Goal: Use online tool/utility: Use online tool/utility

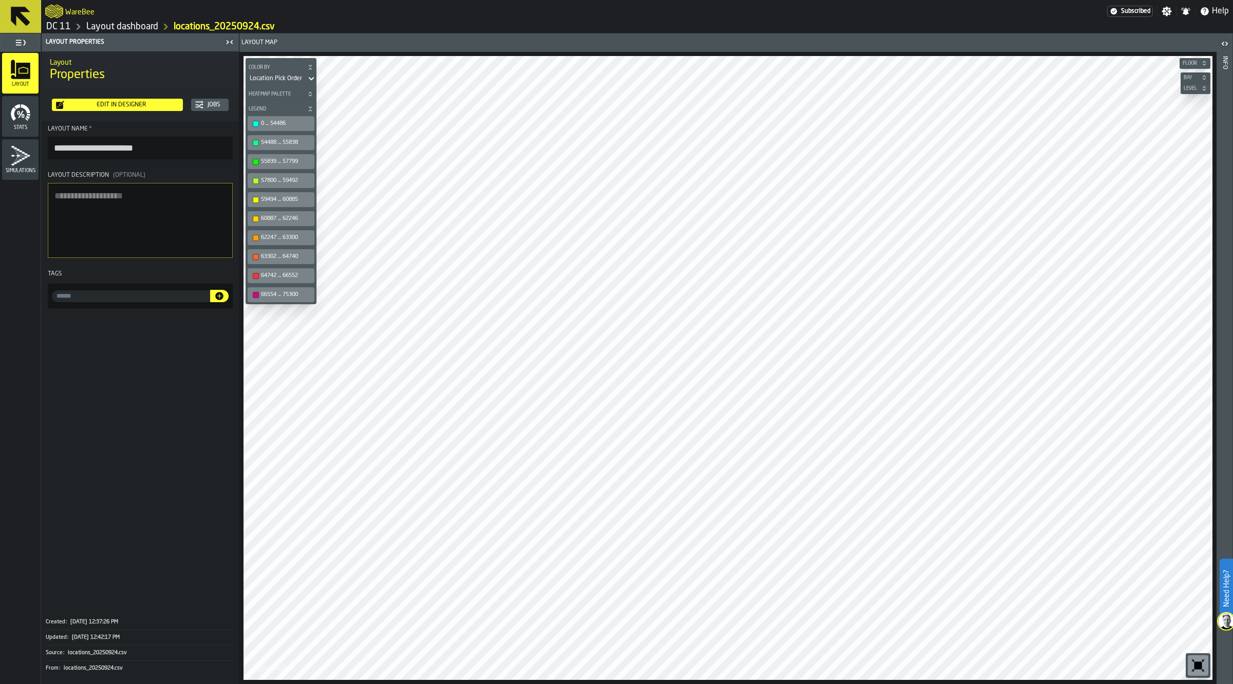
click at [135, 104] on div "Edit in Designer" at bounding box center [121, 104] width 115 height 7
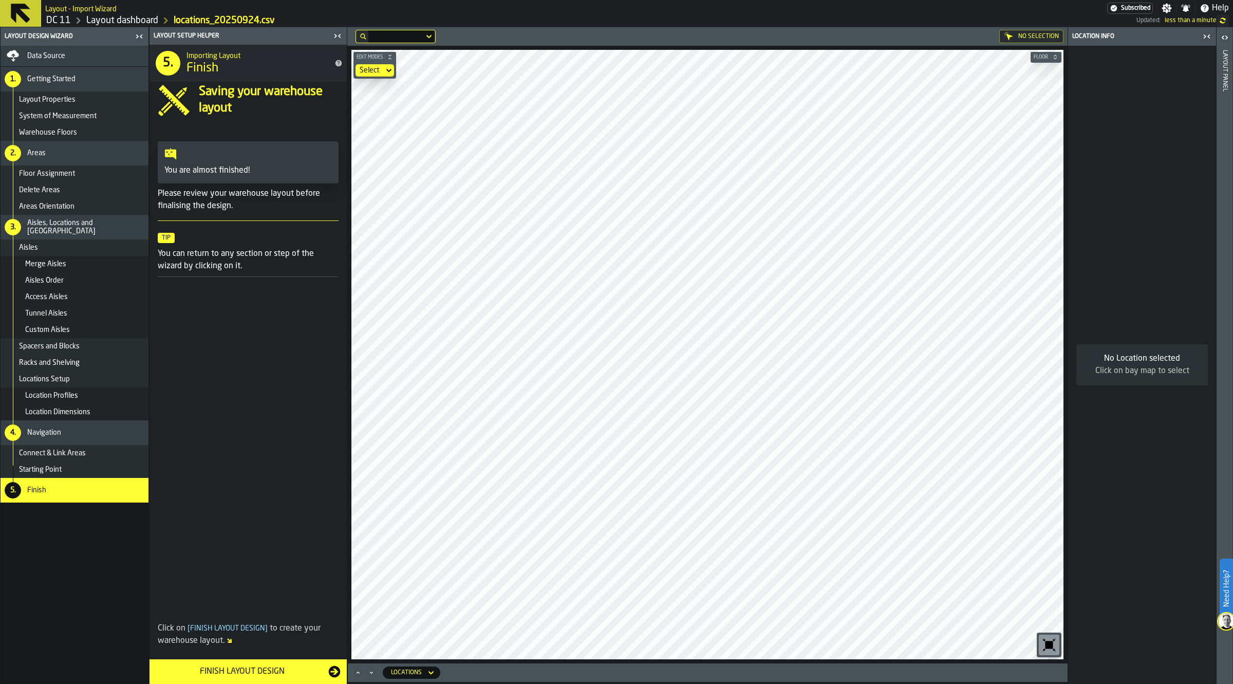
click at [76, 49] on div "Data Source" at bounding box center [75, 56] width 148 height 21
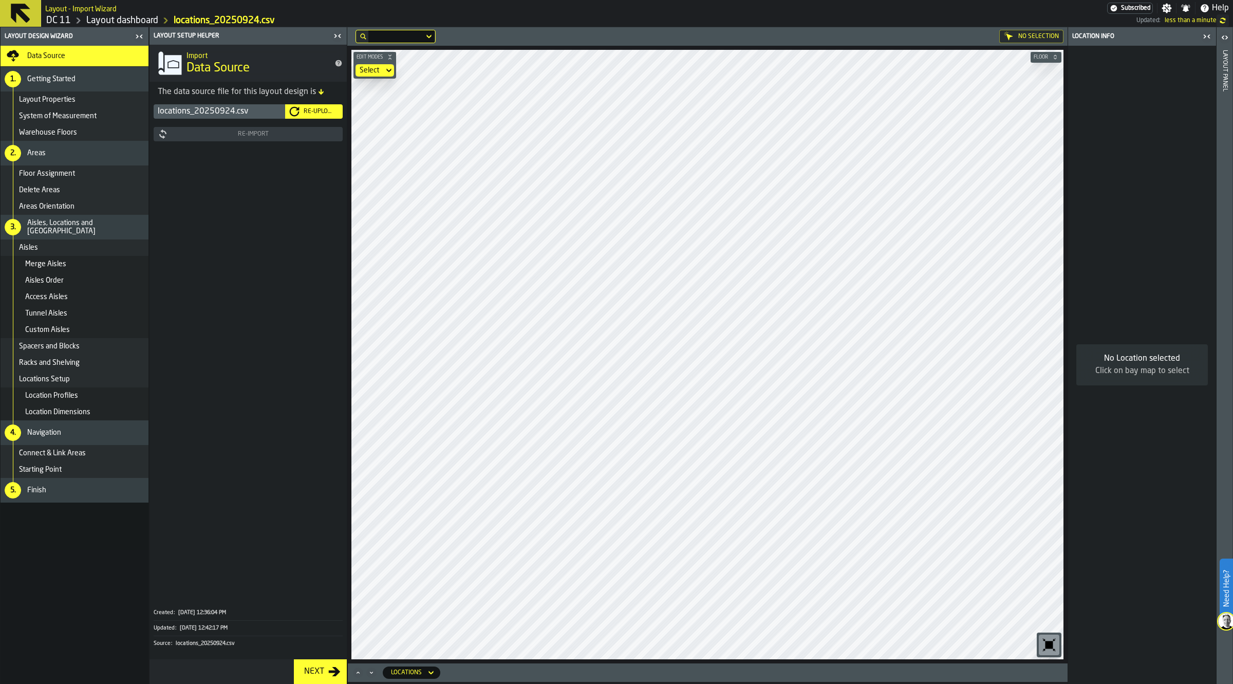
click at [320, 109] on div "Re-Upload" at bounding box center [319, 111] width 39 height 7
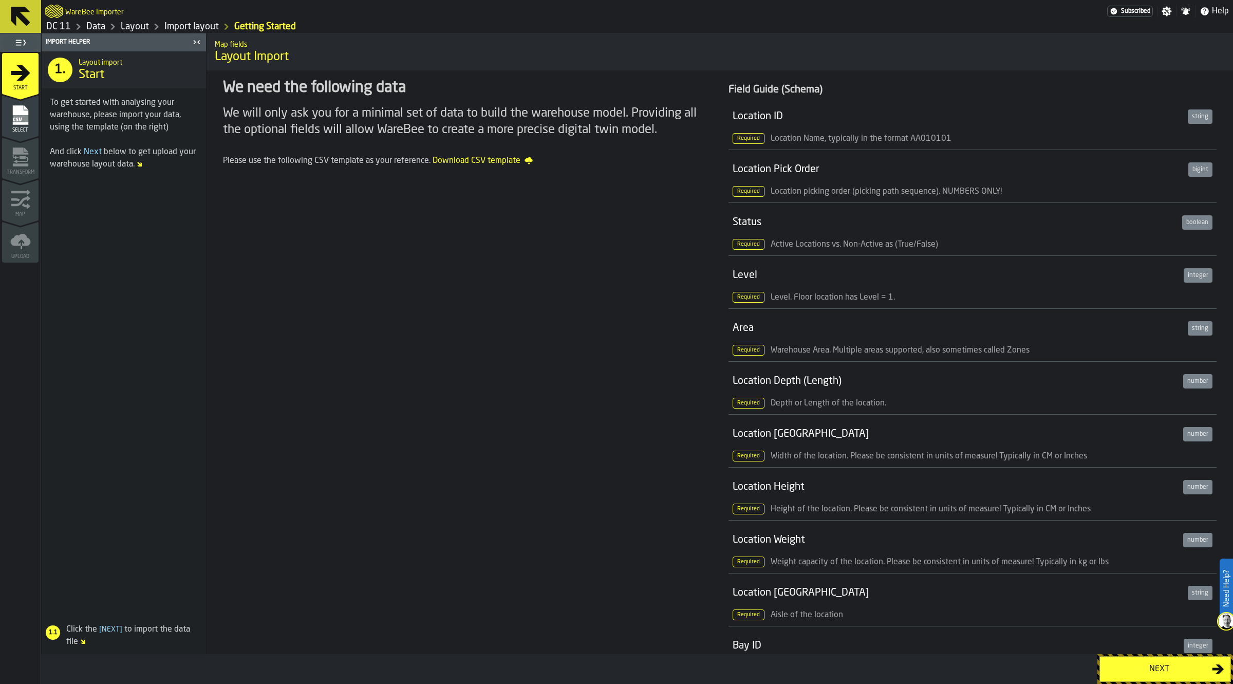
click at [1170, 673] on div "Next" at bounding box center [1159, 669] width 106 height 12
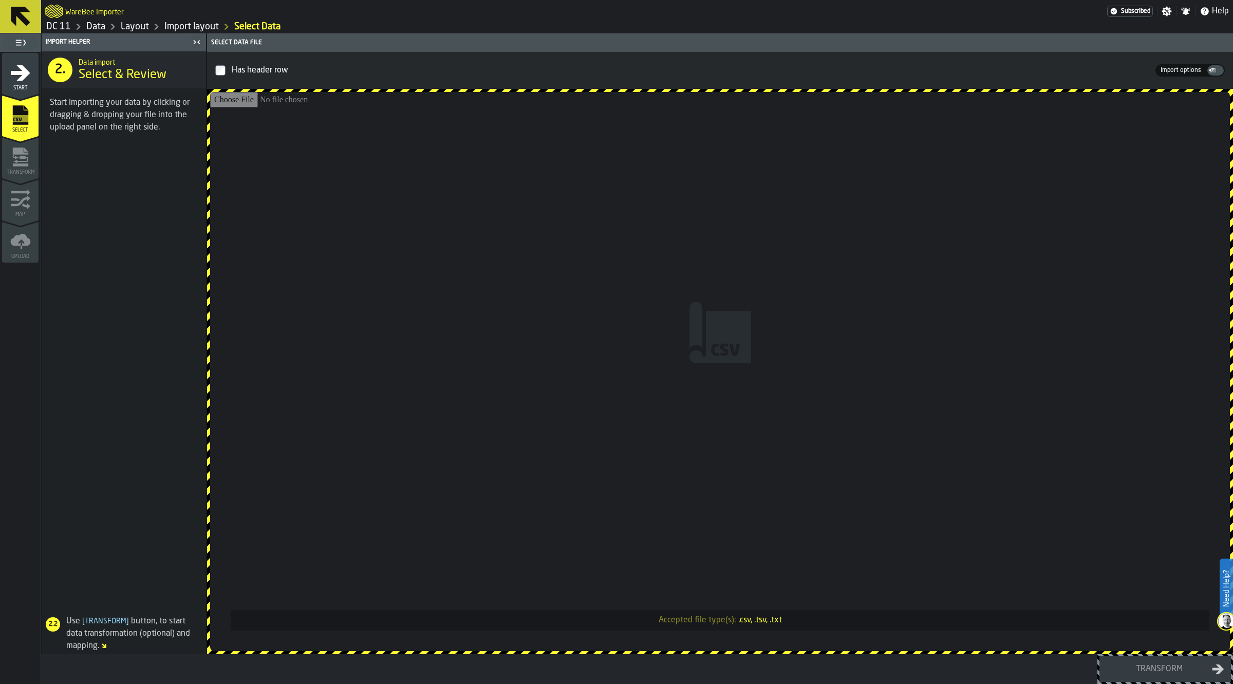
click at [754, 289] on input "Accepted file type(s): .csv, .tsv, .txt" at bounding box center [720, 371] width 1020 height 559
type input "**********"
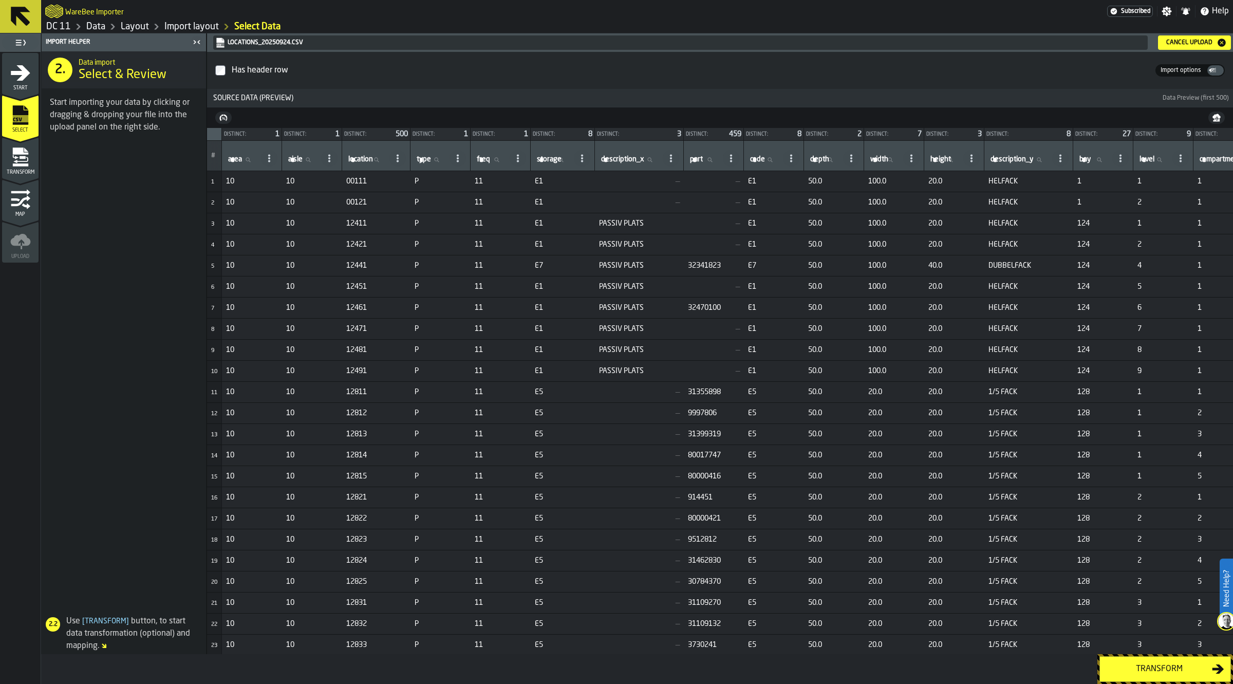
click at [1137, 669] on div "Transform" at bounding box center [1159, 669] width 106 height 12
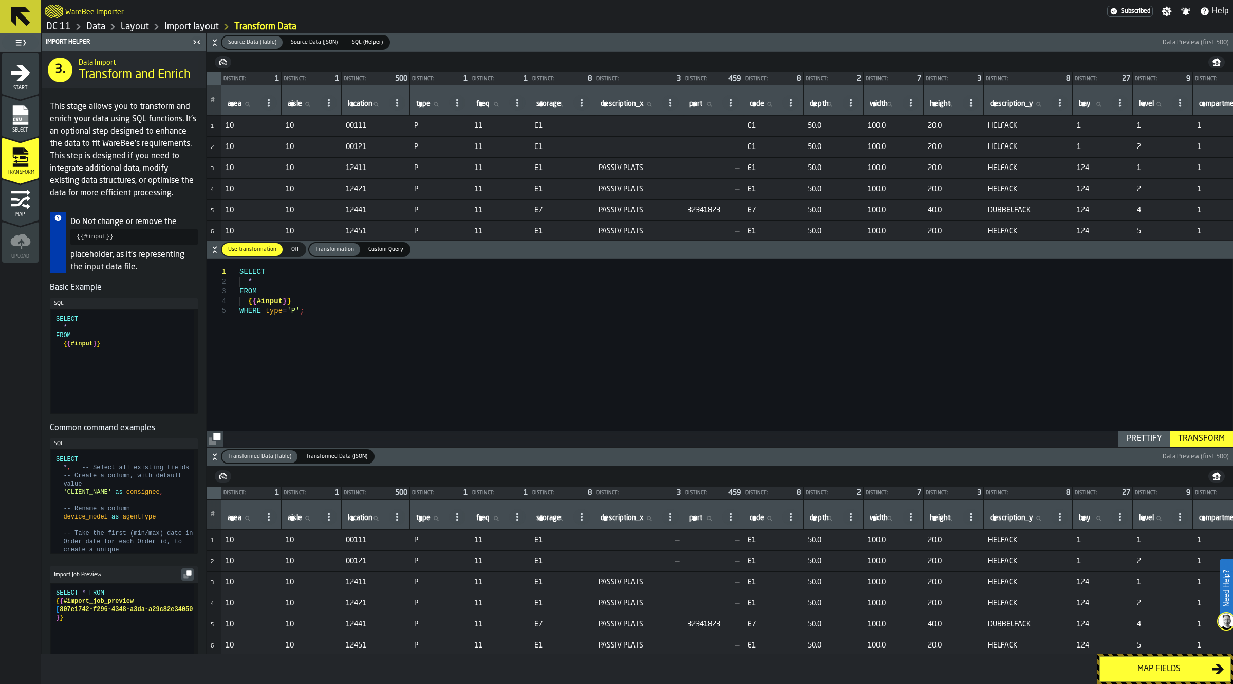
click at [1169, 672] on div "Map fields" at bounding box center [1159, 669] width 106 height 12
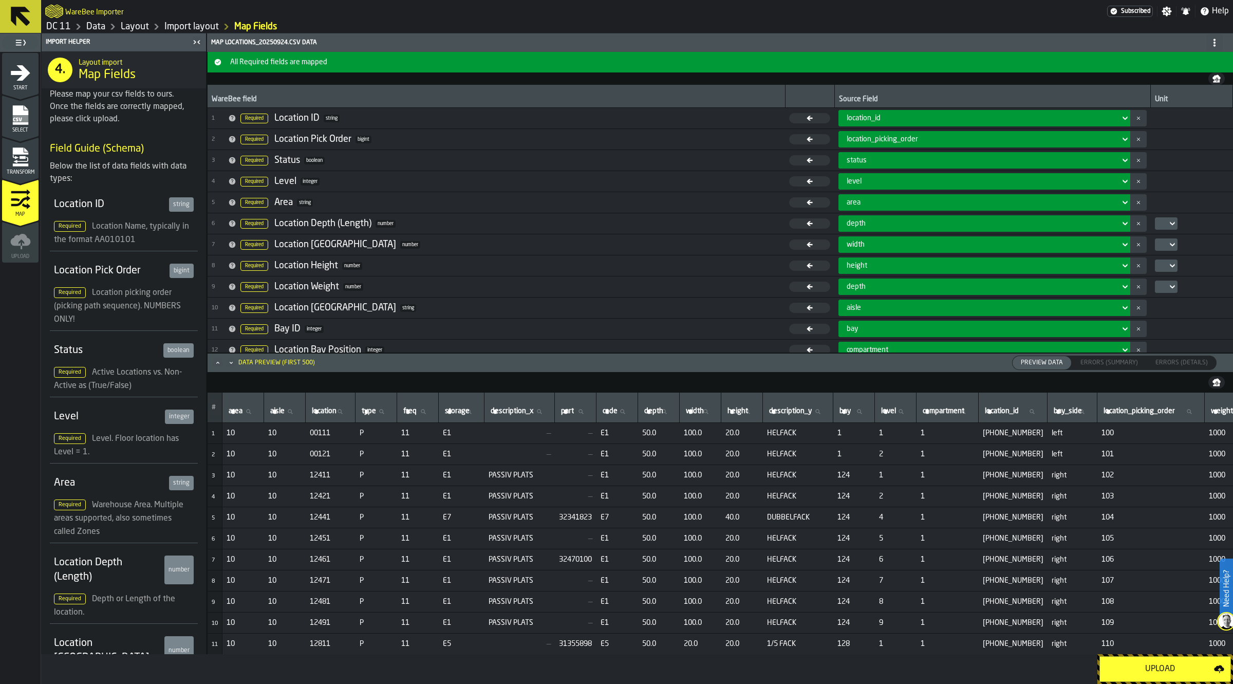
click at [1158, 669] on div "Upload" at bounding box center [1160, 669] width 108 height 12
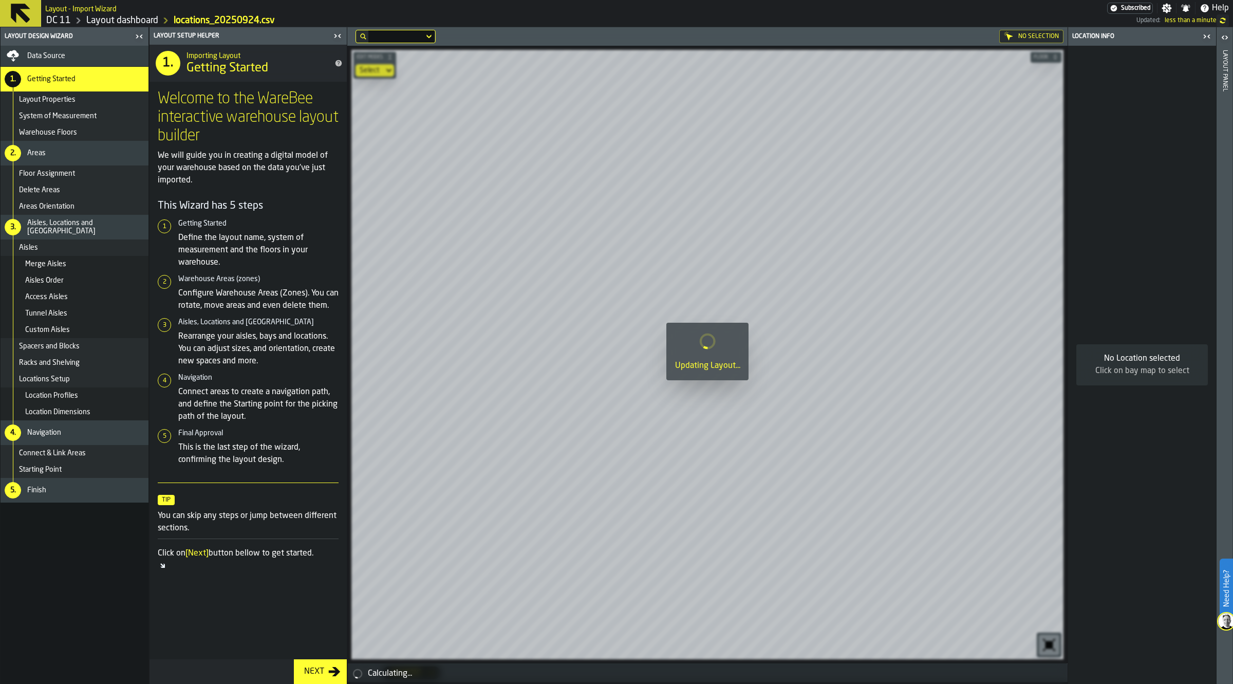
click at [103, 494] on div "5. Finish" at bounding box center [75, 490] width 148 height 25
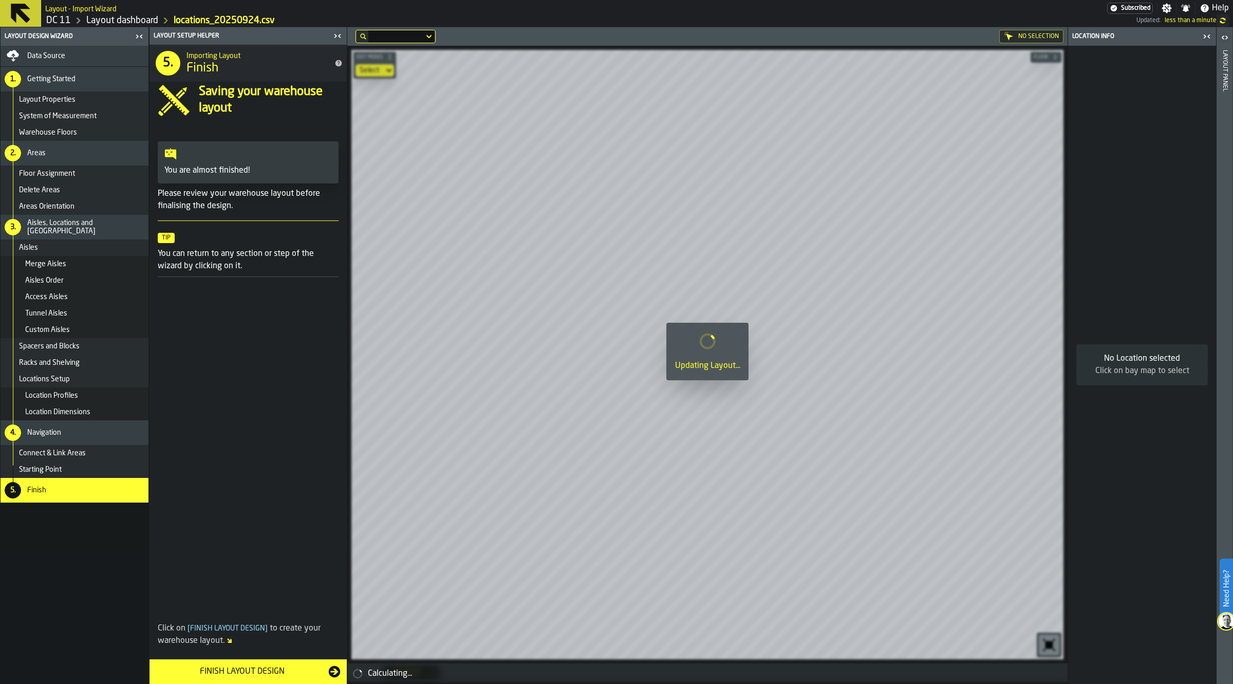
click at [232, 671] on div "Finish Layout Design" at bounding box center [242, 671] width 173 height 12
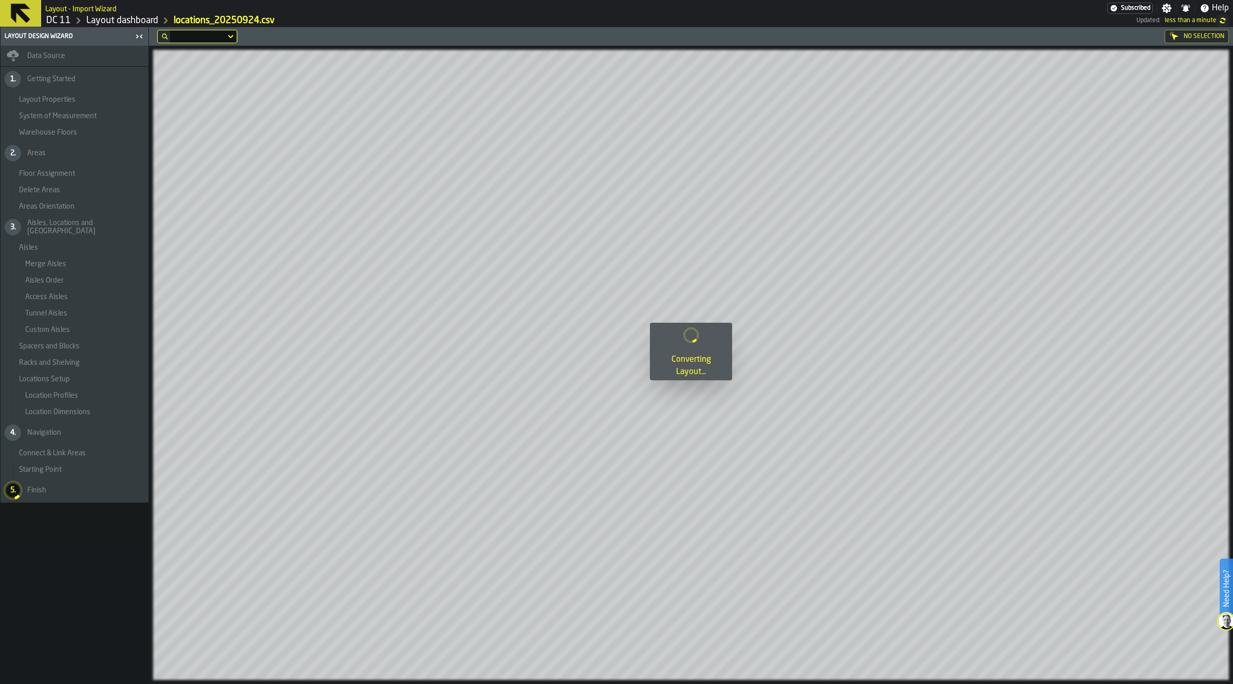
click at [770, 635] on div at bounding box center [691, 355] width 1084 height 657
click at [115, 578] on nav "Data Source 1. Getting Started Layout Properties System of Measurement Warehous…" at bounding box center [75, 365] width 148 height 638
click at [140, 23] on link "Layout dashboard" at bounding box center [122, 20] width 72 height 11
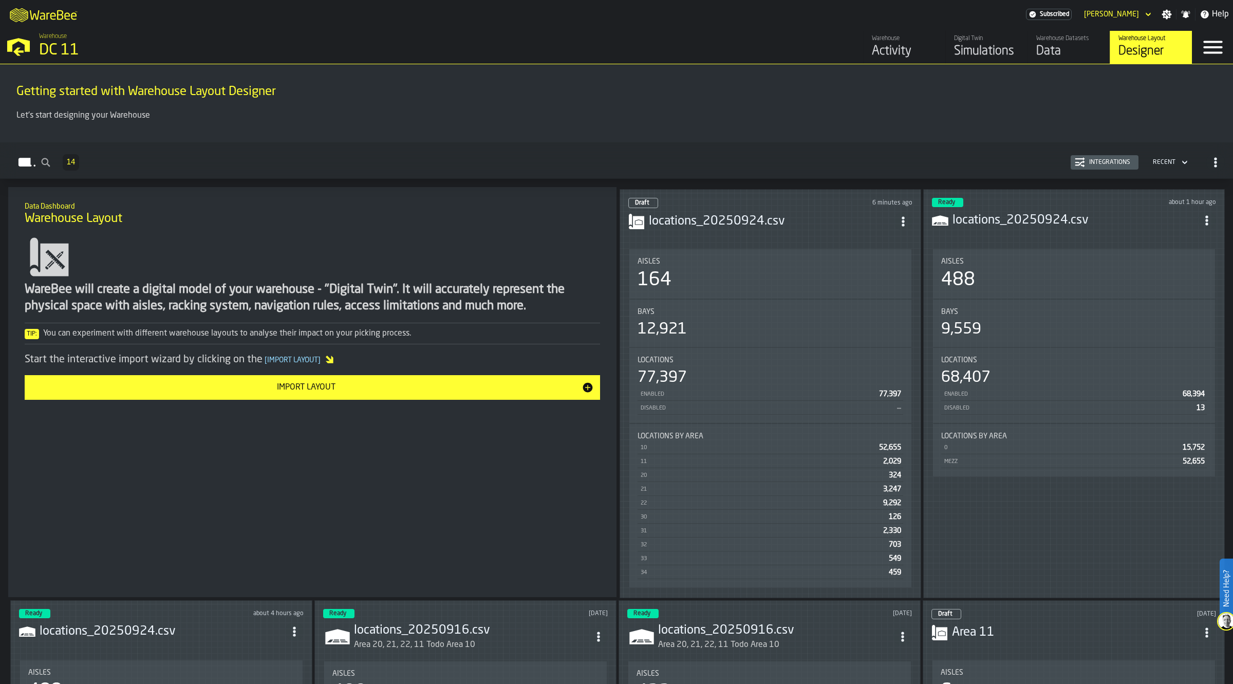
click at [762, 214] on h3 "locations_20250924.csv" at bounding box center [771, 221] width 245 height 16
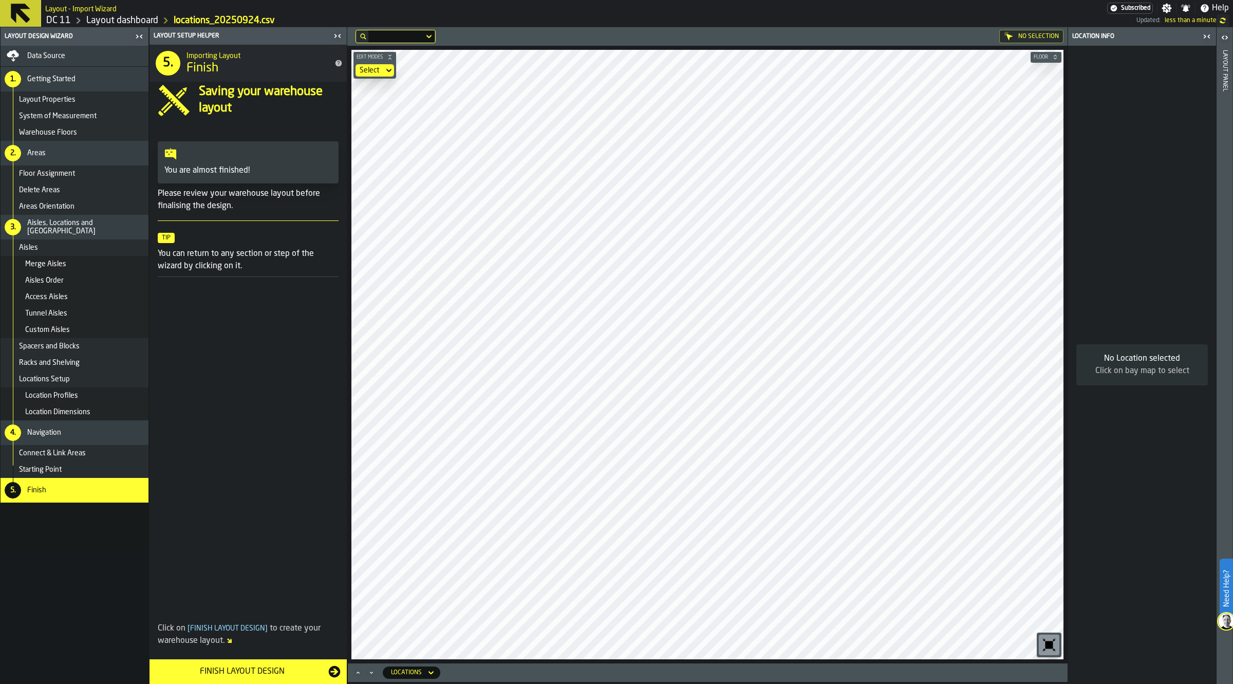
click at [146, 19] on link "Layout dashboard" at bounding box center [122, 20] width 72 height 11
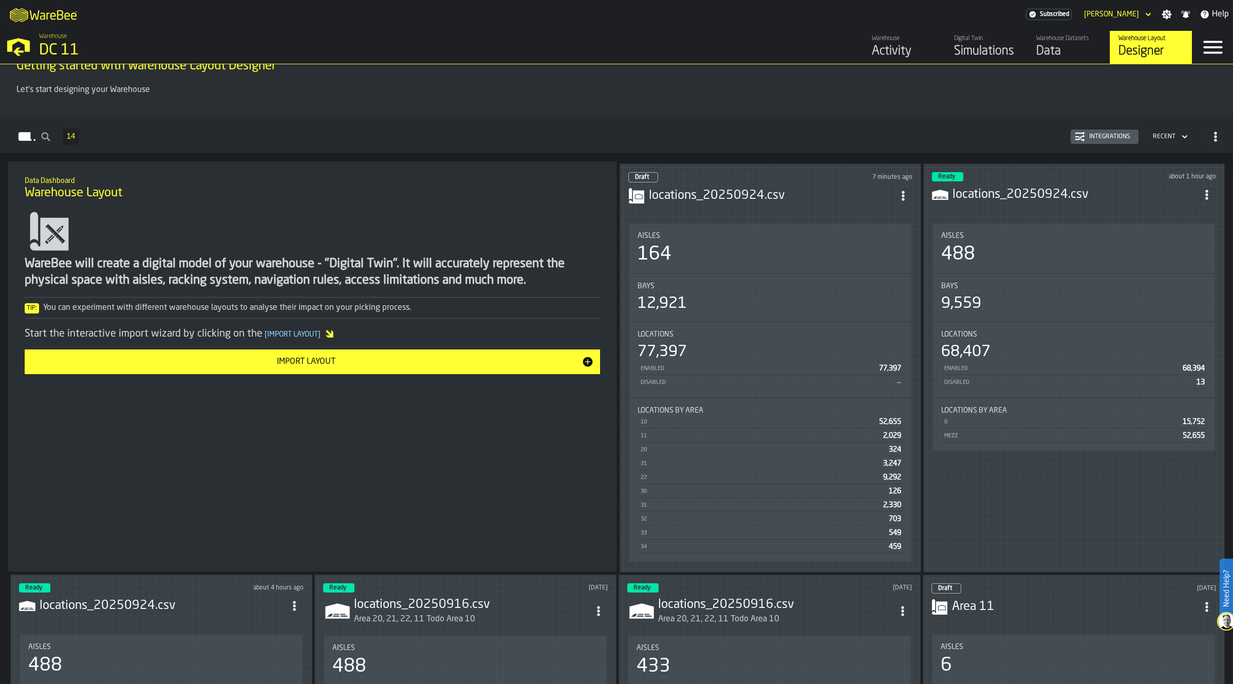
scroll to position [26, 0]
click at [707, 194] on h3 "locations_20250924.csv" at bounding box center [771, 195] width 245 height 16
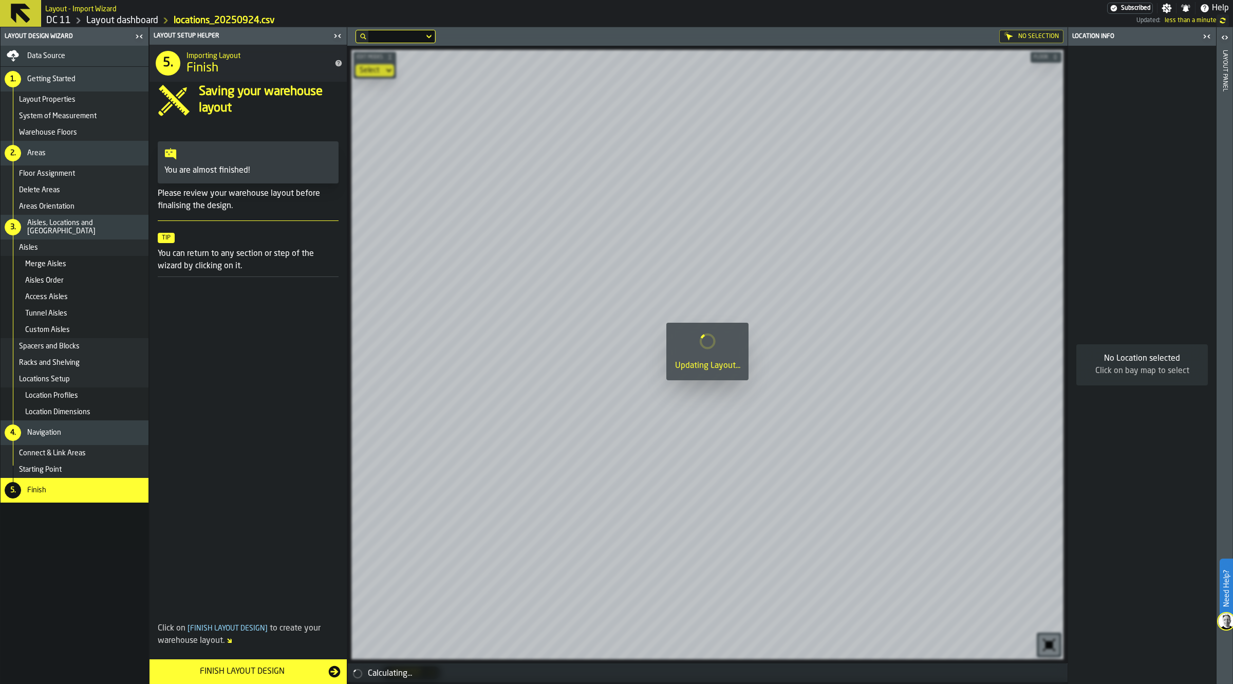
click at [222, 667] on div "Finish Layout Design" at bounding box center [242, 671] width 173 height 12
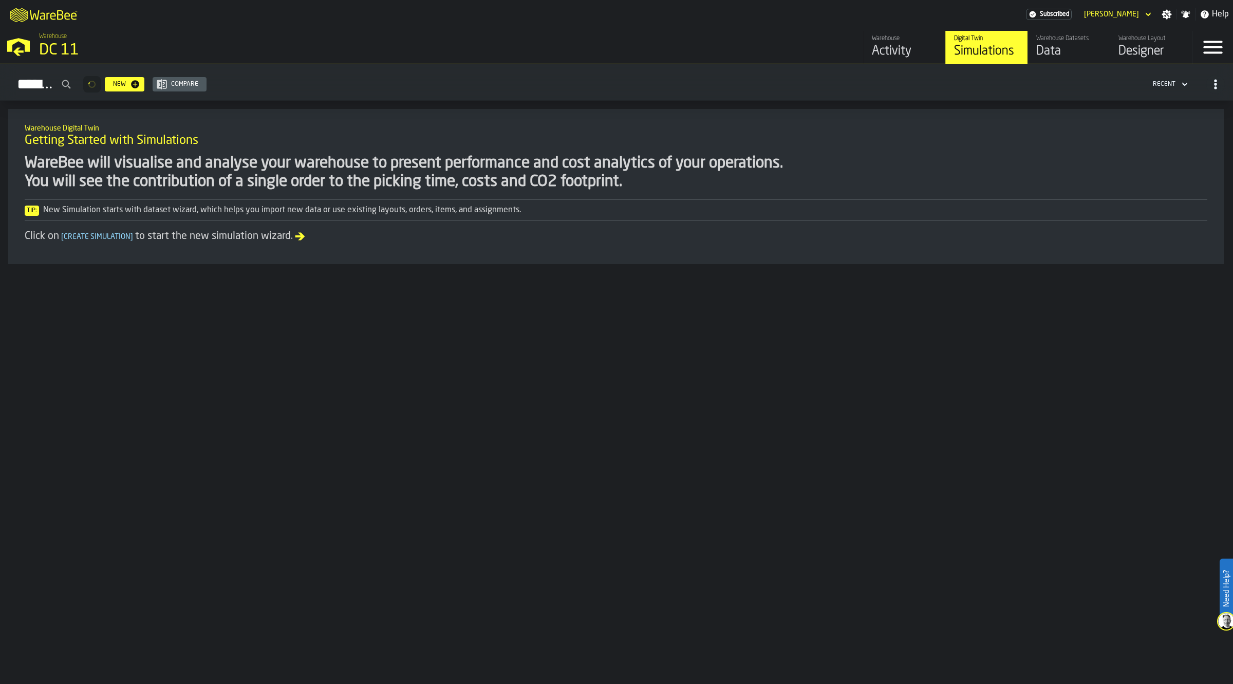
click at [1127, 51] on div "Designer" at bounding box center [1151, 51] width 65 height 16
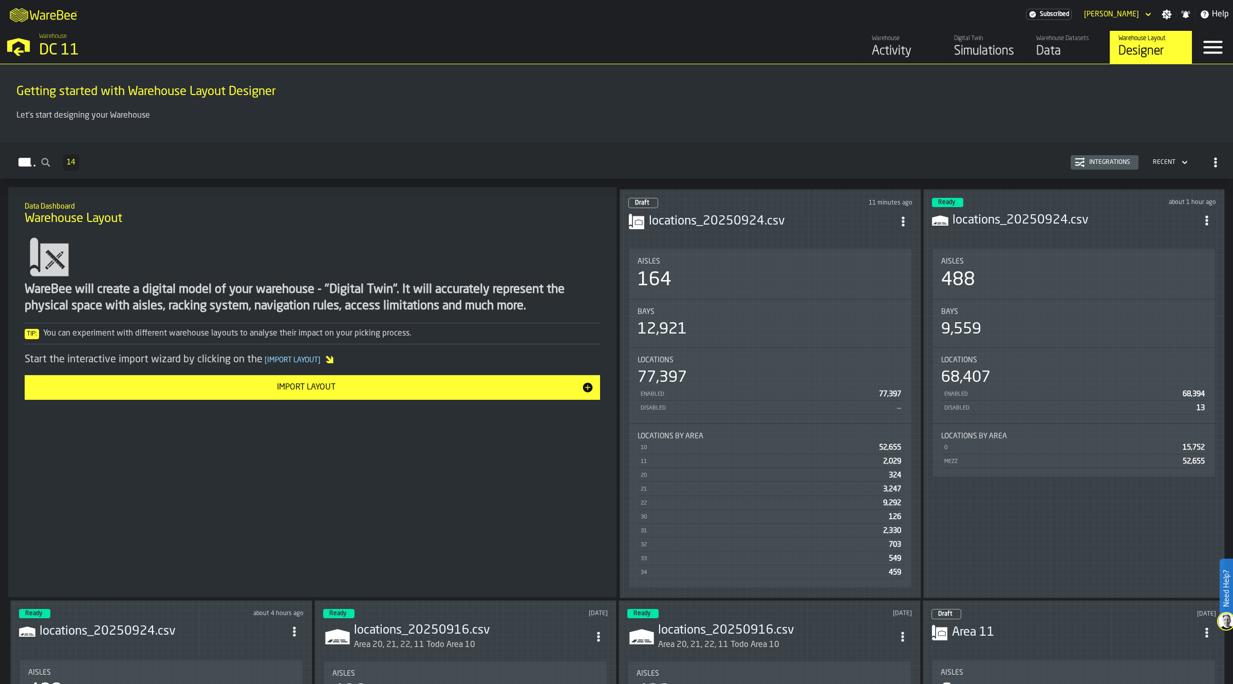
click at [776, 221] on h3 "locations_20250924.csv" at bounding box center [771, 221] width 245 height 16
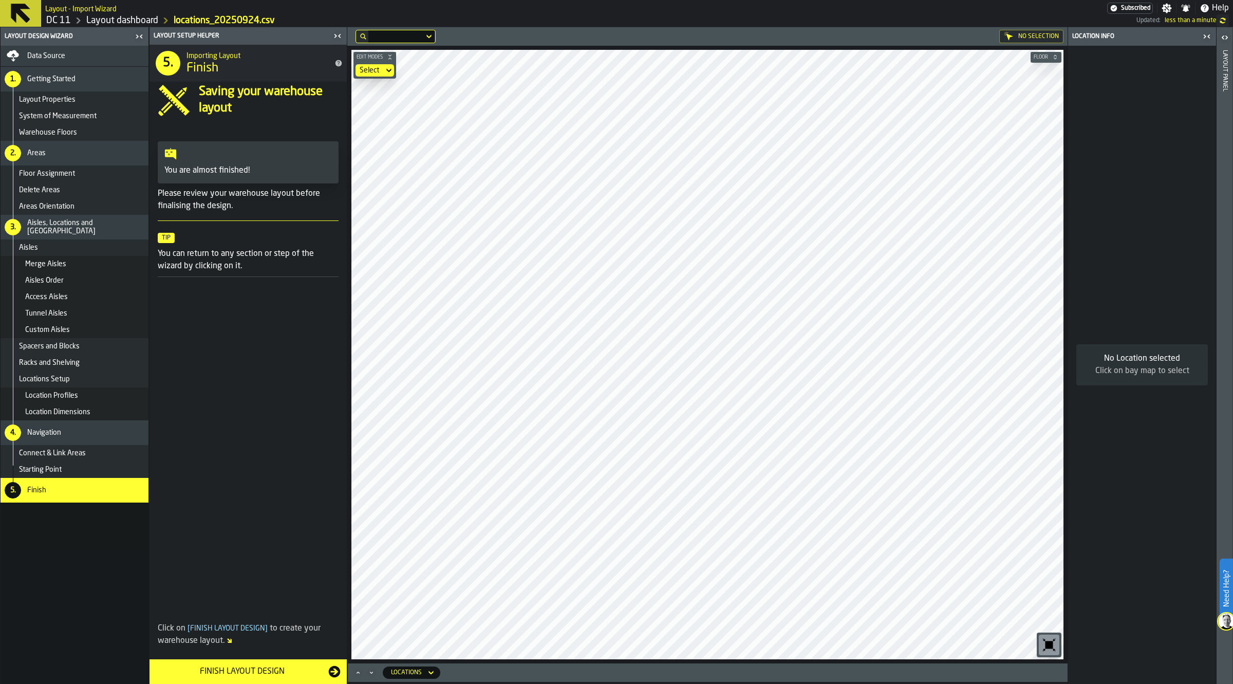
click at [235, 667] on div "Finish Layout Design" at bounding box center [242, 671] width 173 height 12
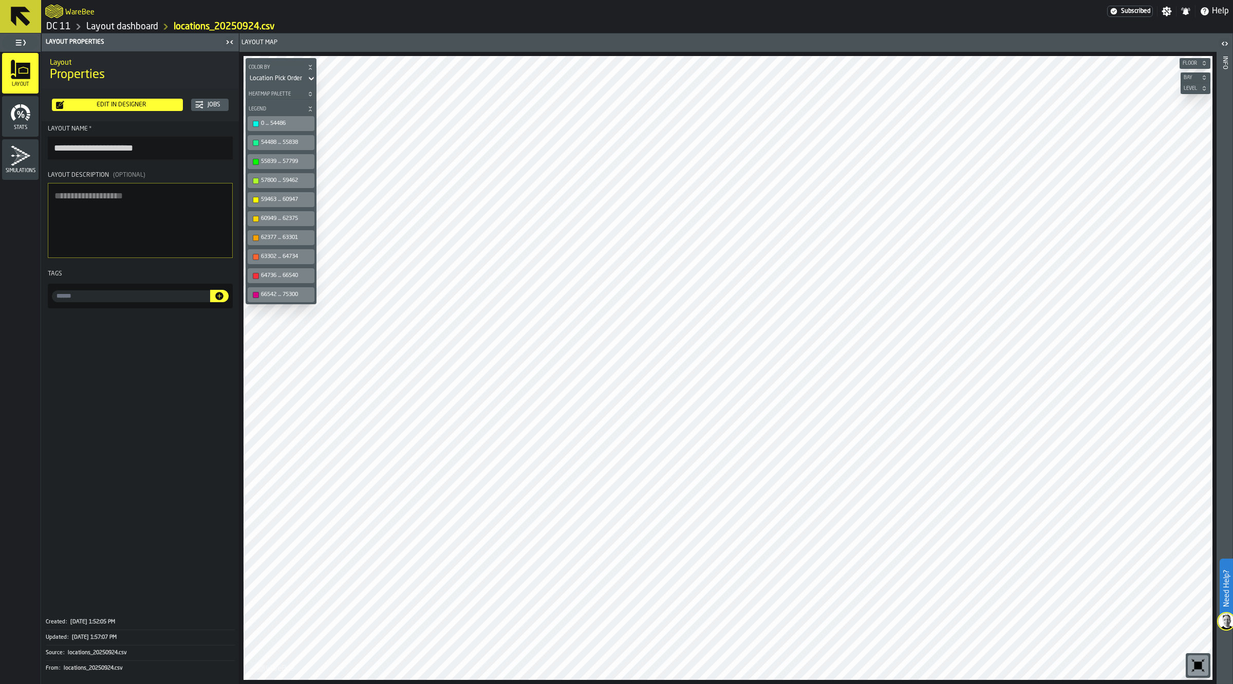
click at [1196, 665] on icon "button-toolbar-undefined" at bounding box center [1199, 666] width 8 height 8
click at [140, 28] on link "Layout dashboard" at bounding box center [122, 26] width 72 height 11
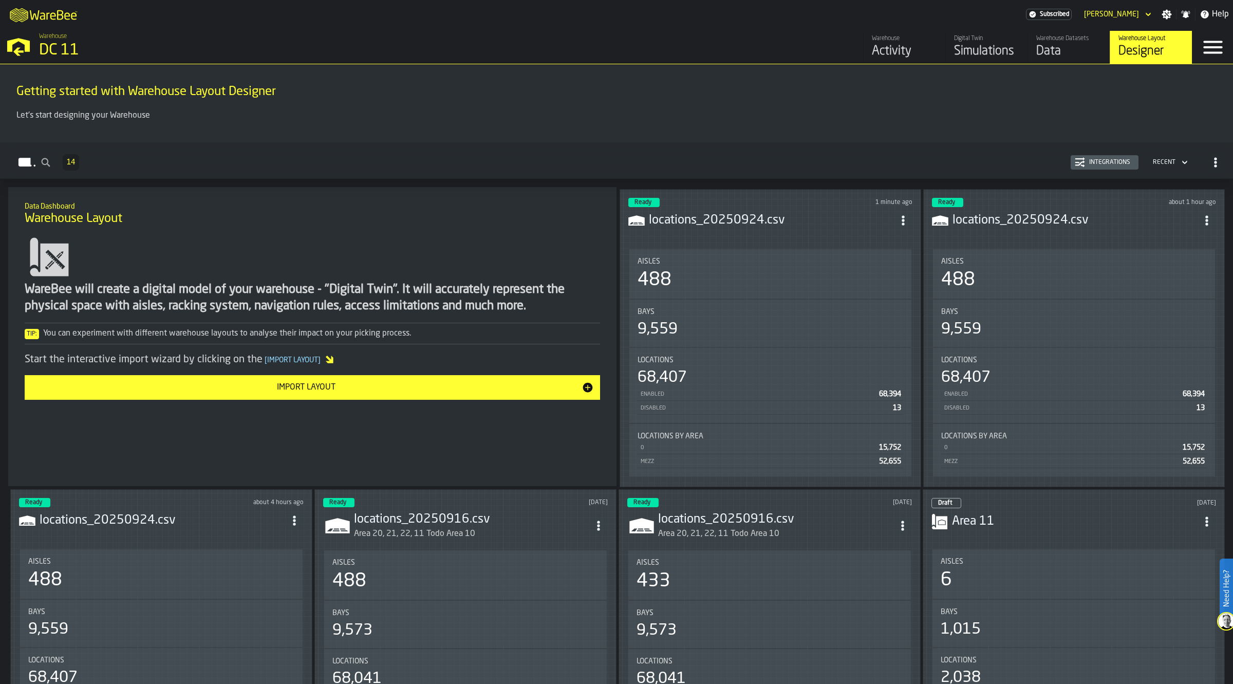
click at [970, 46] on div "Simulations" at bounding box center [986, 51] width 65 height 16
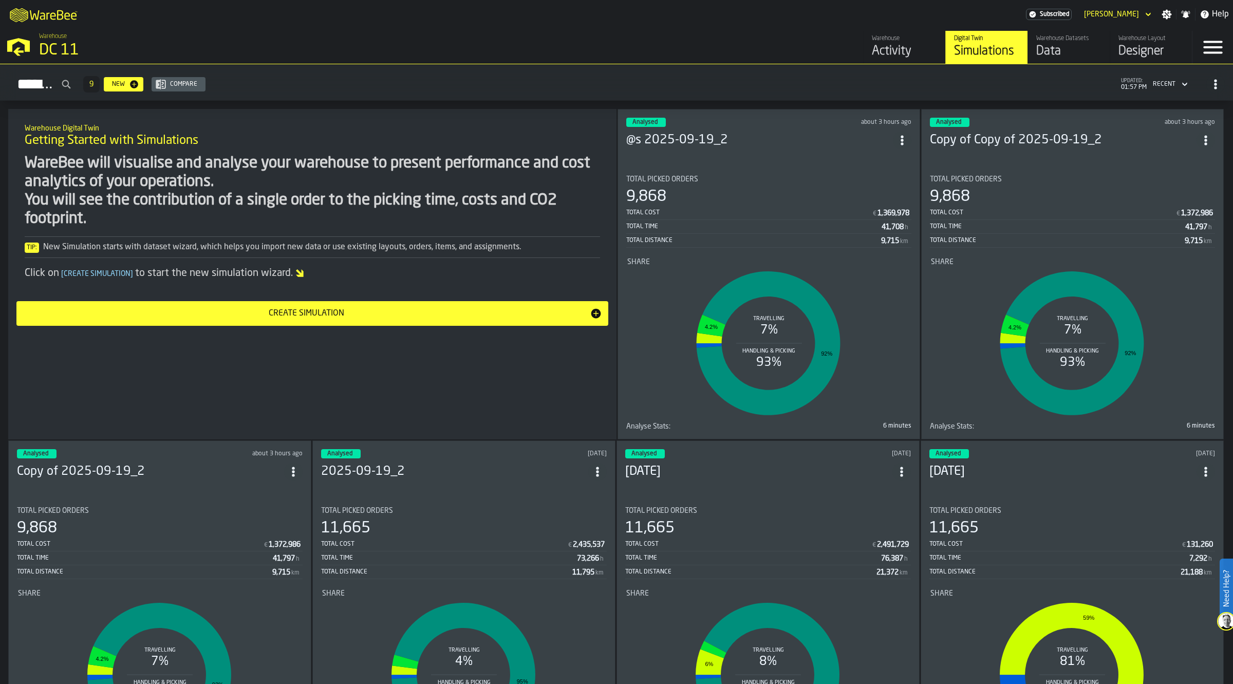
click at [898, 135] on icon "ItemListCard-DashboardItemContainer" at bounding box center [902, 140] width 10 height 10
click at [880, 199] on li "Duplicate" at bounding box center [881, 207] width 66 height 25
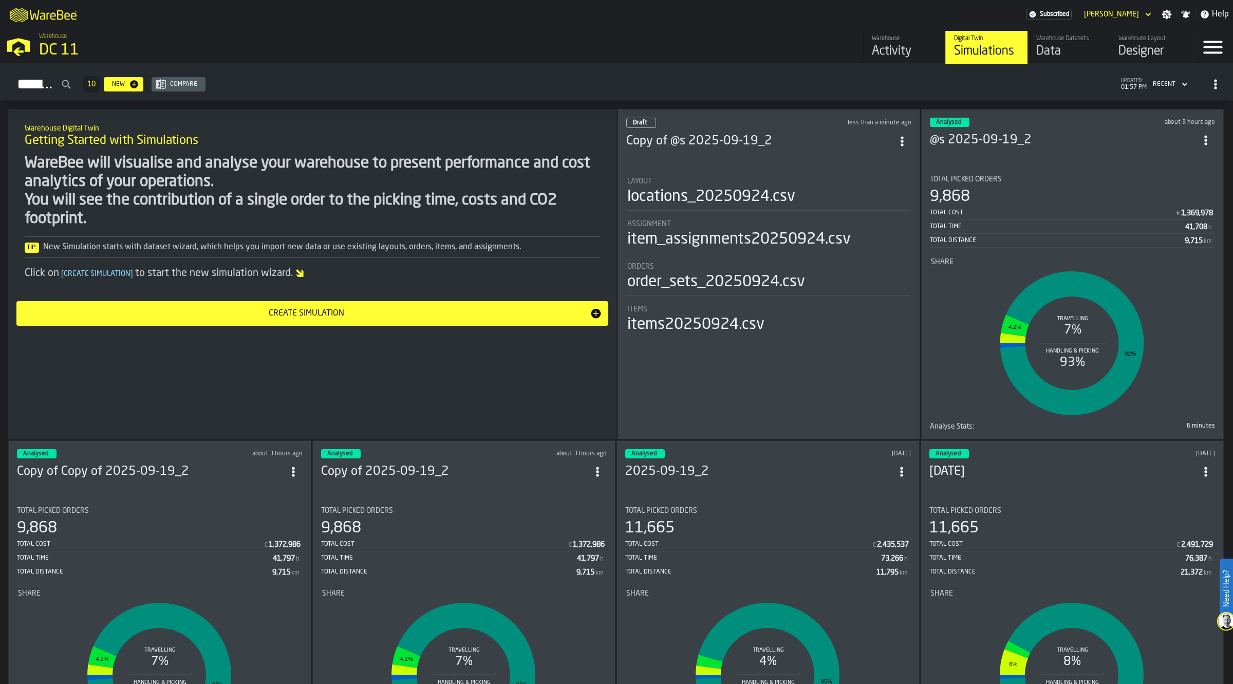
click at [733, 123] on div "Draft less than a minute ago" at bounding box center [768, 123] width 285 height 10
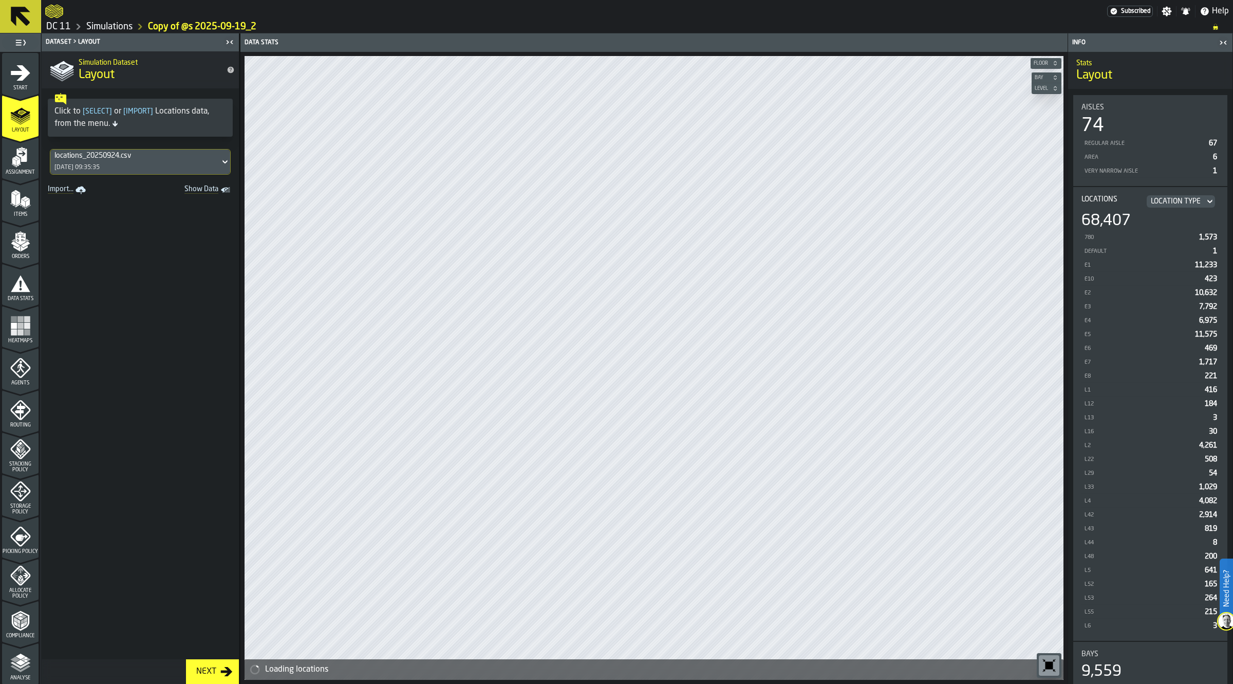
click at [175, 158] on div "locations_20250924.csv" at bounding box center [134, 156] width 161 height 8
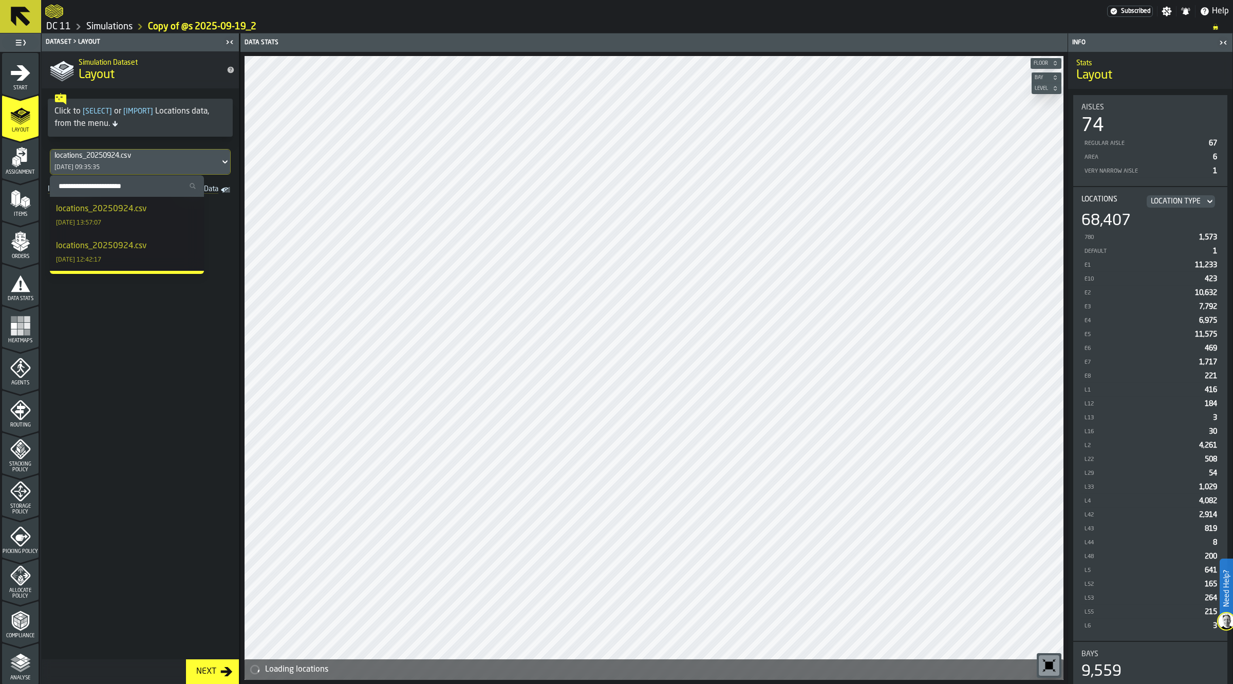
click at [171, 214] on div "locations_20250924.csv [DATE] 13:57:07" at bounding box center [127, 215] width 142 height 25
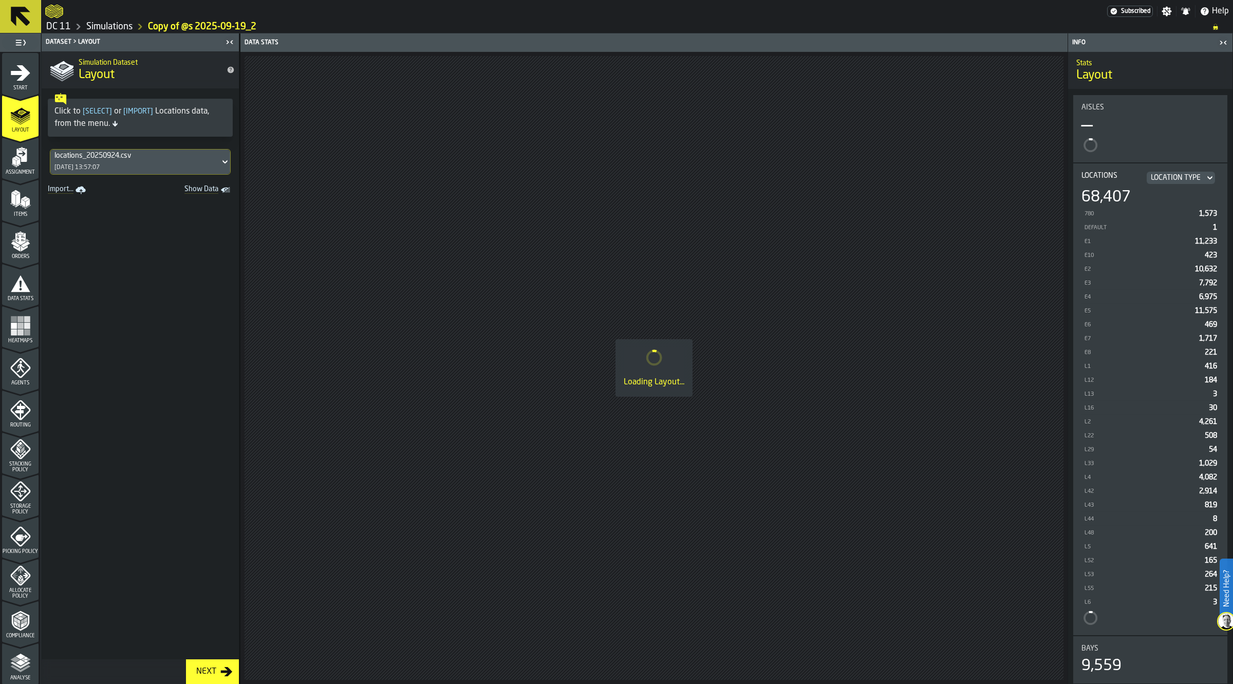
click at [23, 164] on icon "menu Assignment" at bounding box center [20, 157] width 21 height 21
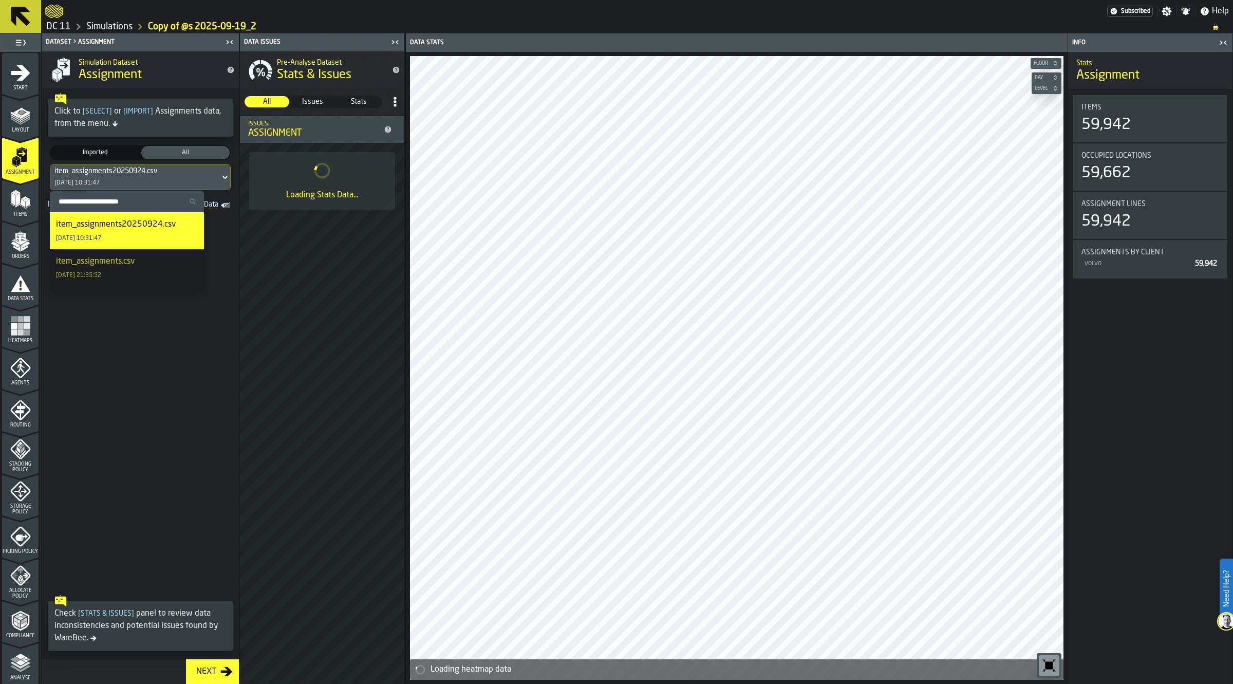
click at [126, 225] on div "item_assignments20250924.csv" at bounding box center [116, 224] width 120 height 12
click at [8, 203] on div "Items" at bounding box center [20, 203] width 36 height 28
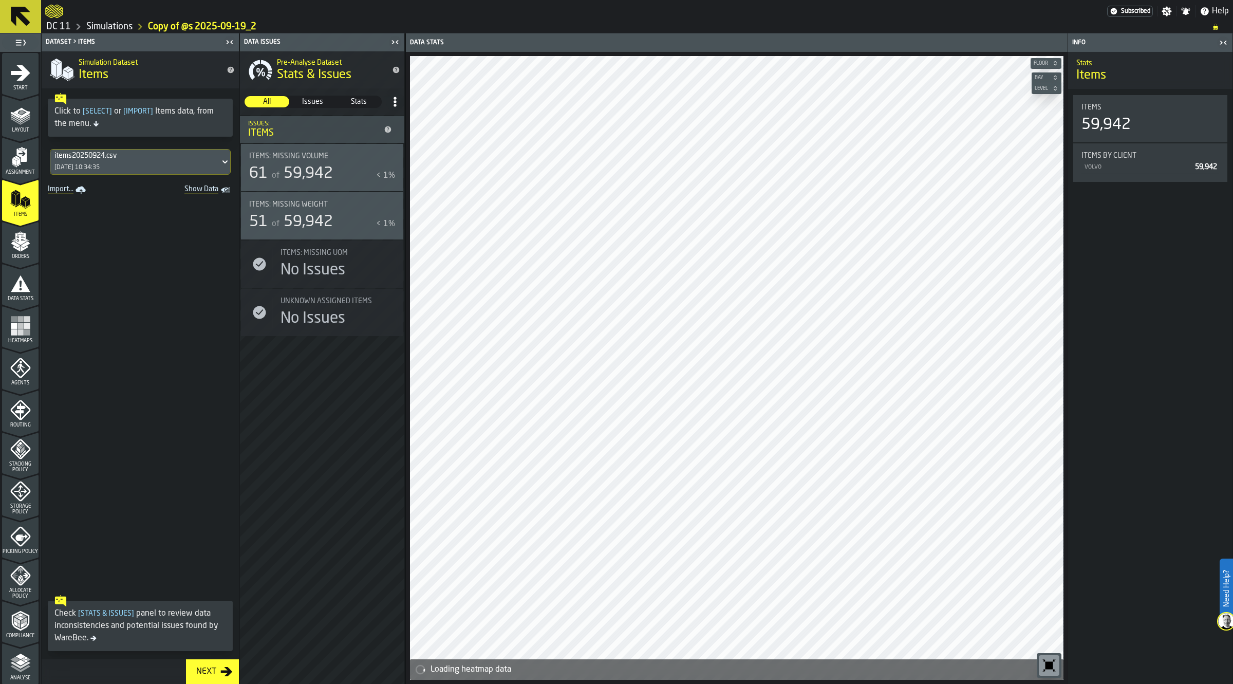
click at [21, 242] on icon "menu Orders" at bounding box center [20, 239] width 10 height 12
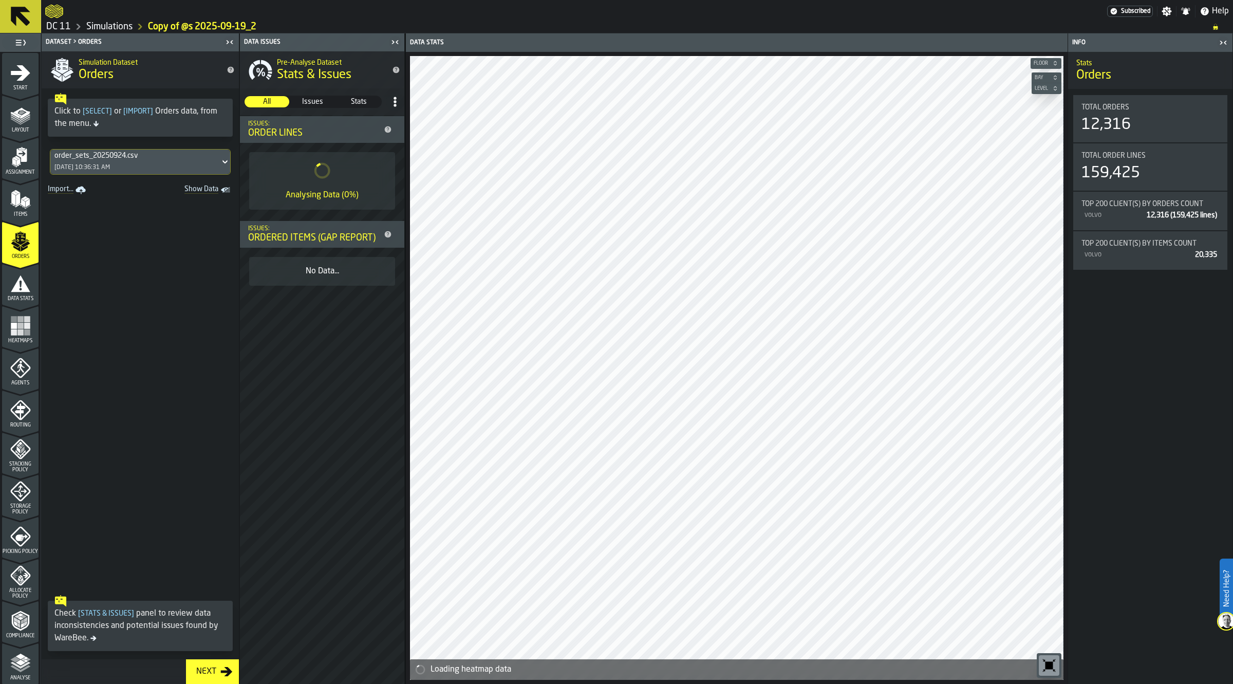
click at [18, 288] on icon "menu Data Stats" at bounding box center [20, 283] width 21 height 21
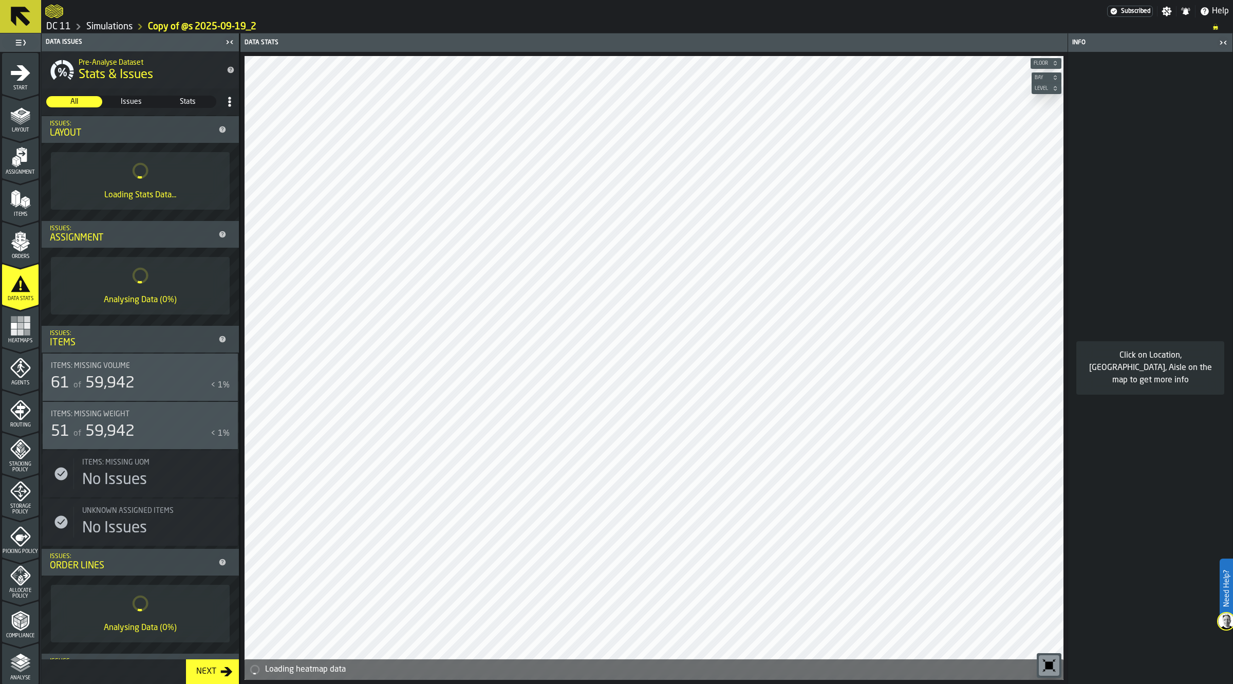
click at [18, 331] on rect "menu Heatmaps" at bounding box center [20, 332] width 6 height 6
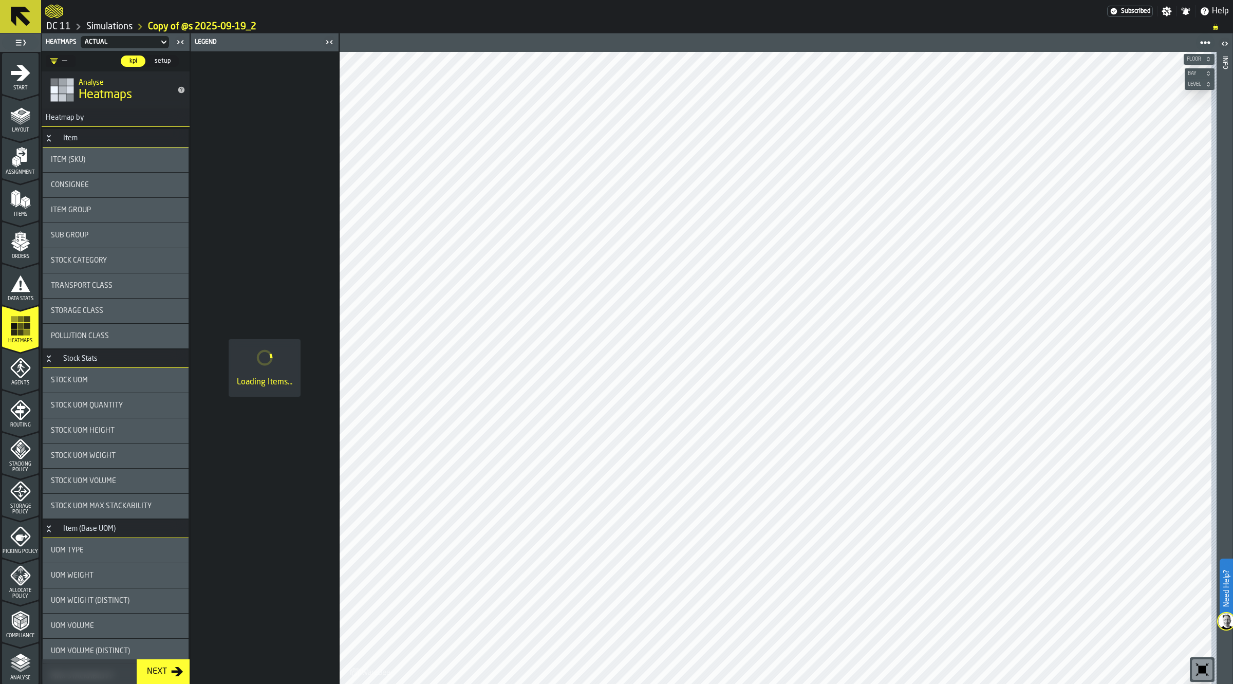
click at [16, 659] on polygon "menu Analyse" at bounding box center [15, 659] width 10 height 6
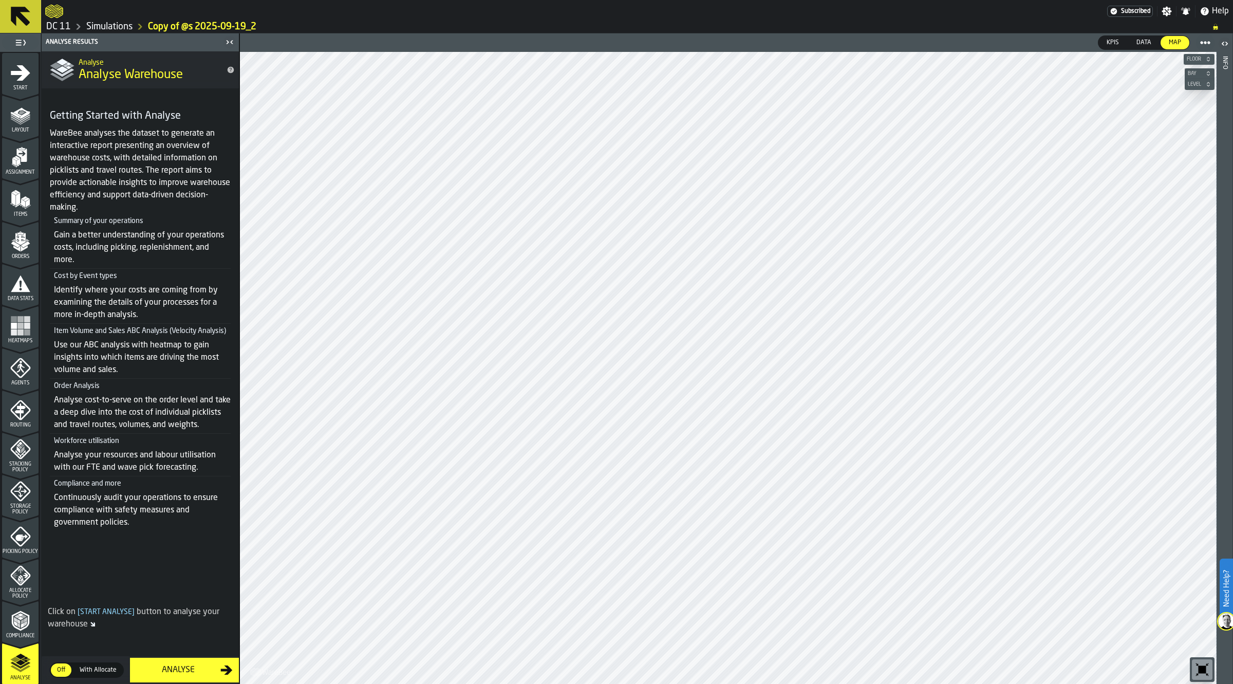
click at [191, 676] on div "Analyse" at bounding box center [178, 670] width 84 height 12
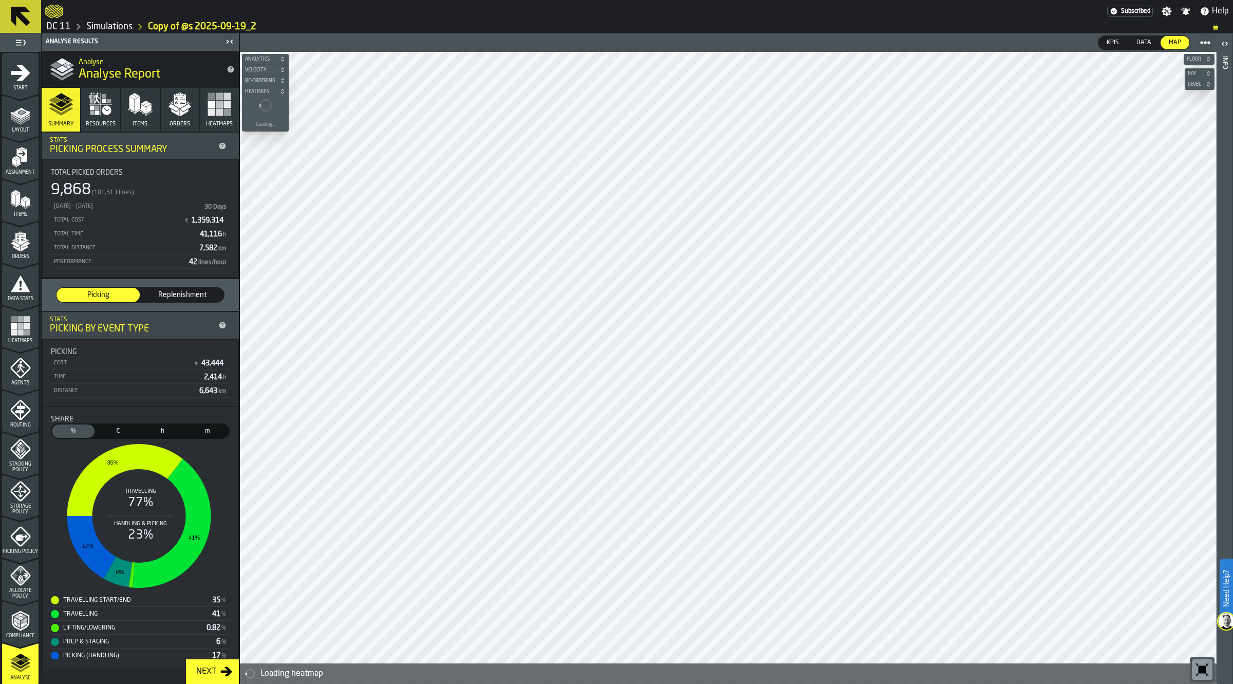
click at [181, 105] on icon "button" at bounding box center [180, 101] width 12 height 14
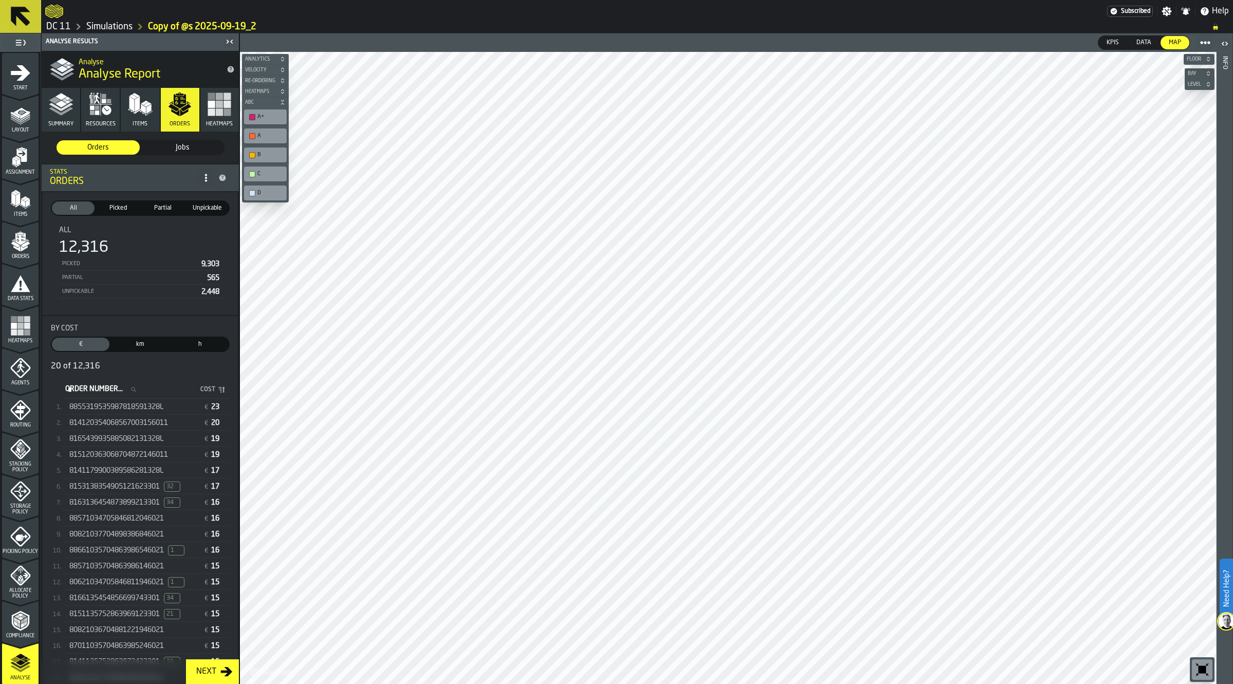
click at [175, 425] on div "814120354068567003156011" at bounding box center [134, 423] width 130 height 8
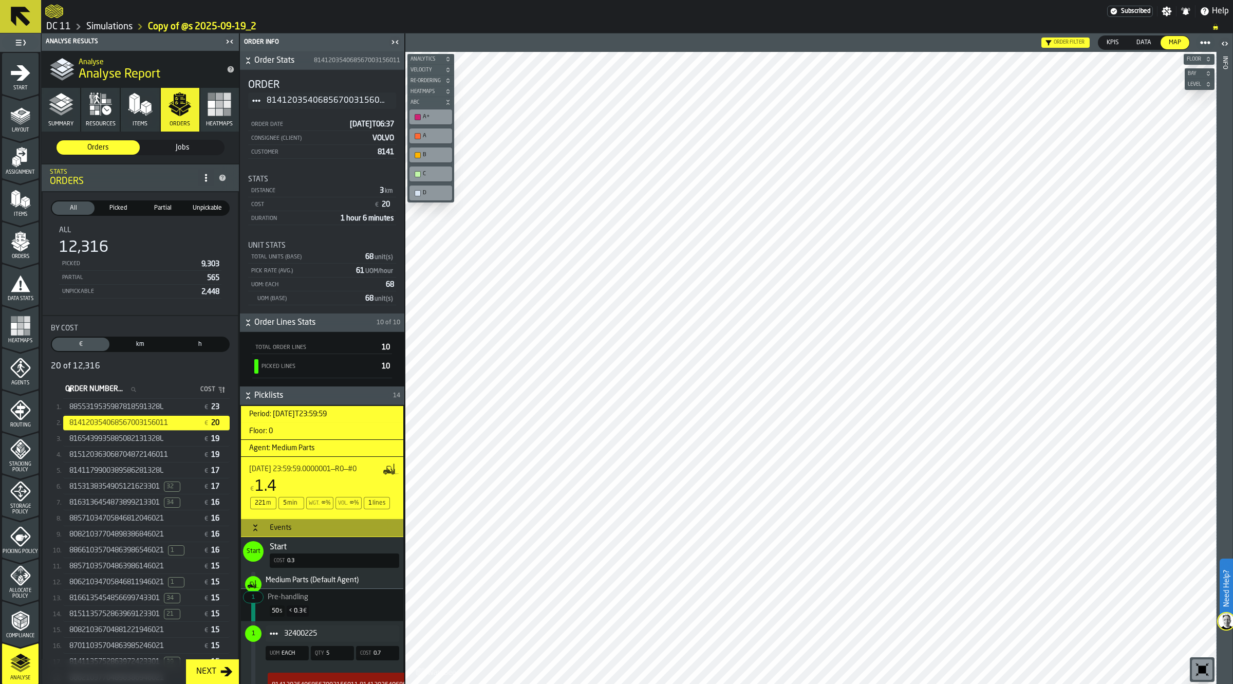
click at [258, 528] on icon "Button-Events-open" at bounding box center [255, 528] width 8 height 8
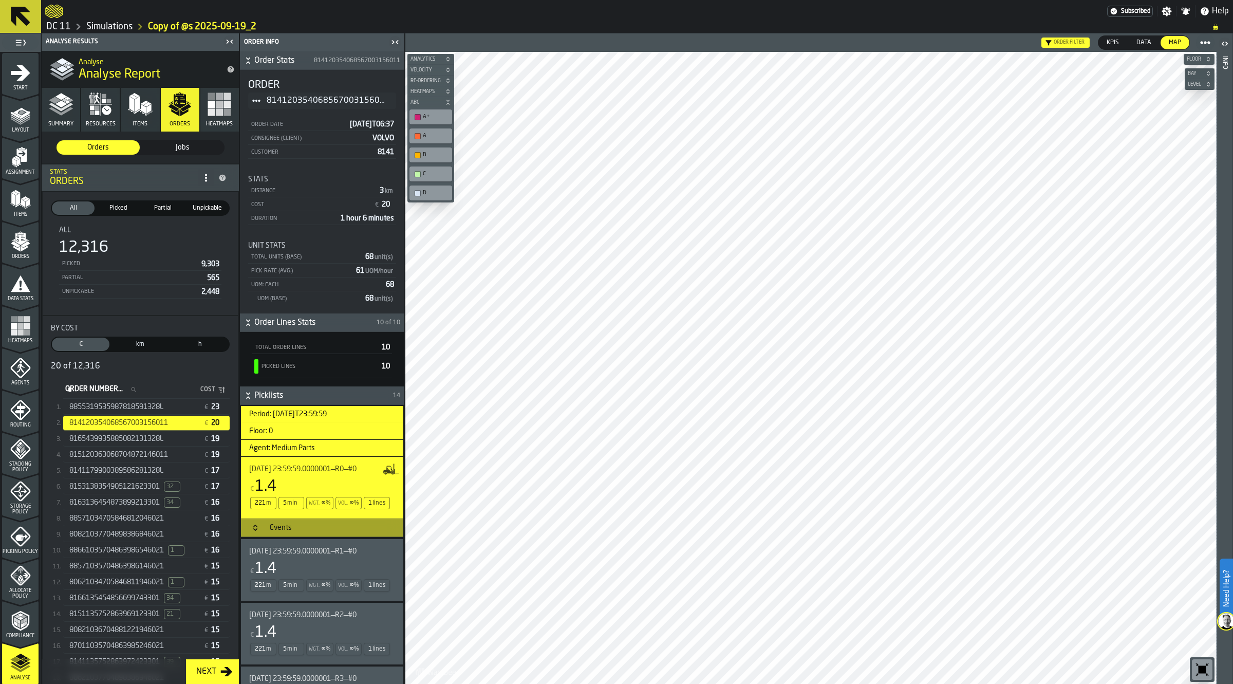
click at [26, 373] on icon "menu Agents" at bounding box center [20, 368] width 21 height 21
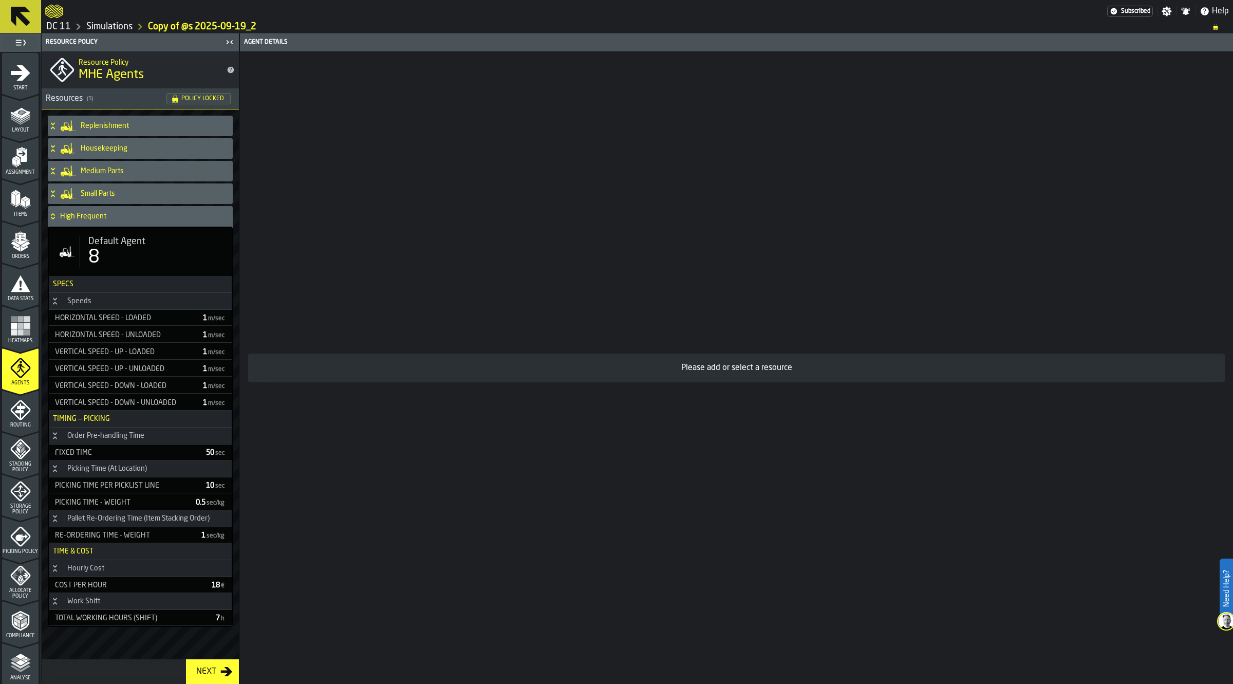
click at [101, 29] on link "Simulations" at bounding box center [109, 26] width 46 height 11
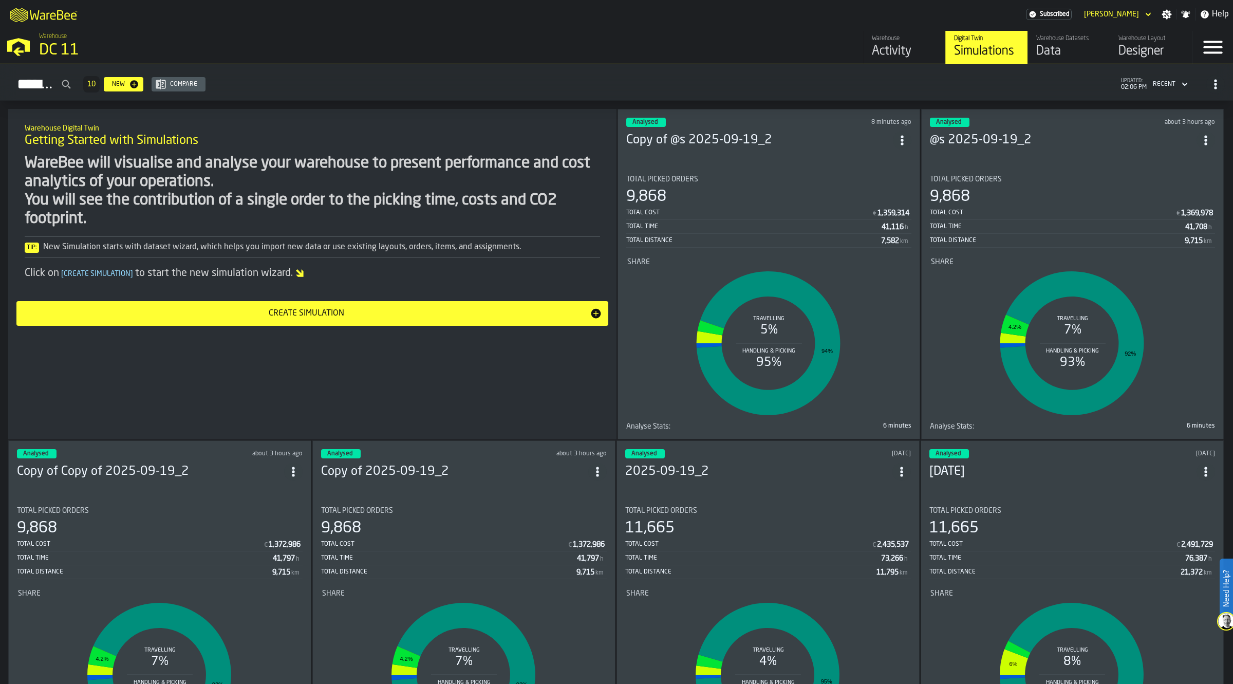
click at [295, 471] on icon "ItemListCard-DashboardItemContainer" at bounding box center [293, 472] width 10 height 10
click at [280, 537] on div "Duplicate" at bounding box center [273, 539] width 53 height 12
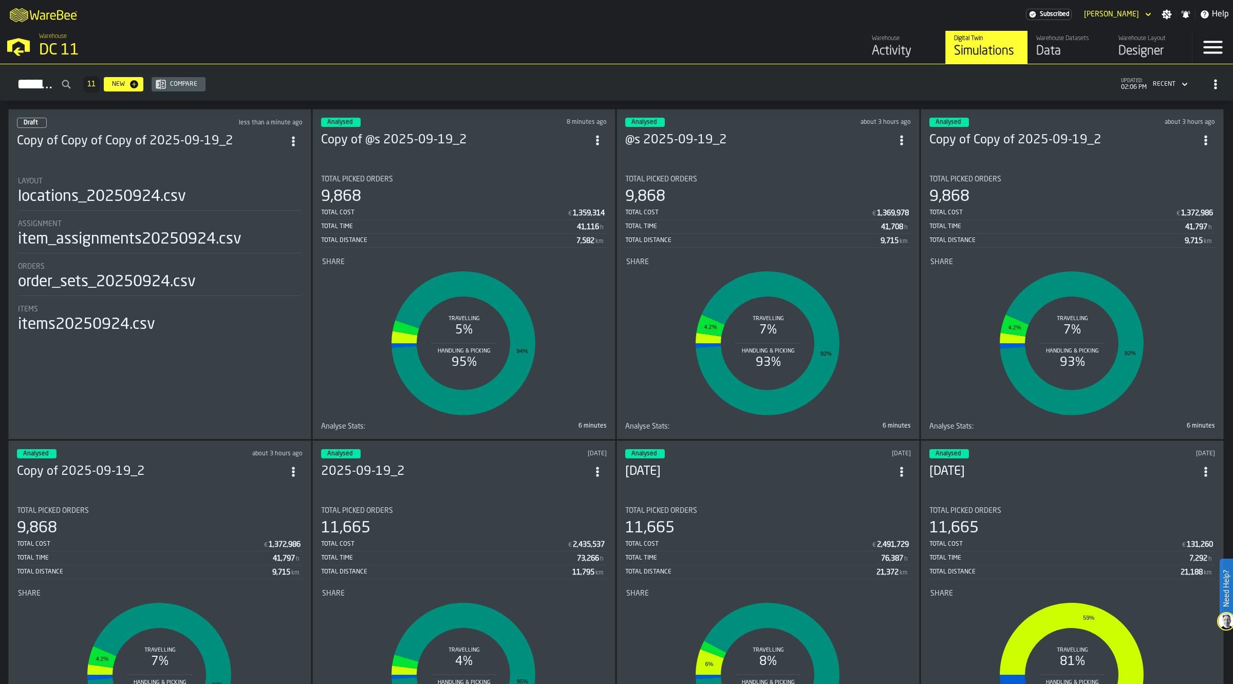
click at [594, 137] on icon "ItemListCard-DashboardItemContainer" at bounding box center [597, 140] width 10 height 10
click at [583, 177] on div "Delete" at bounding box center [576, 183] width 53 height 12
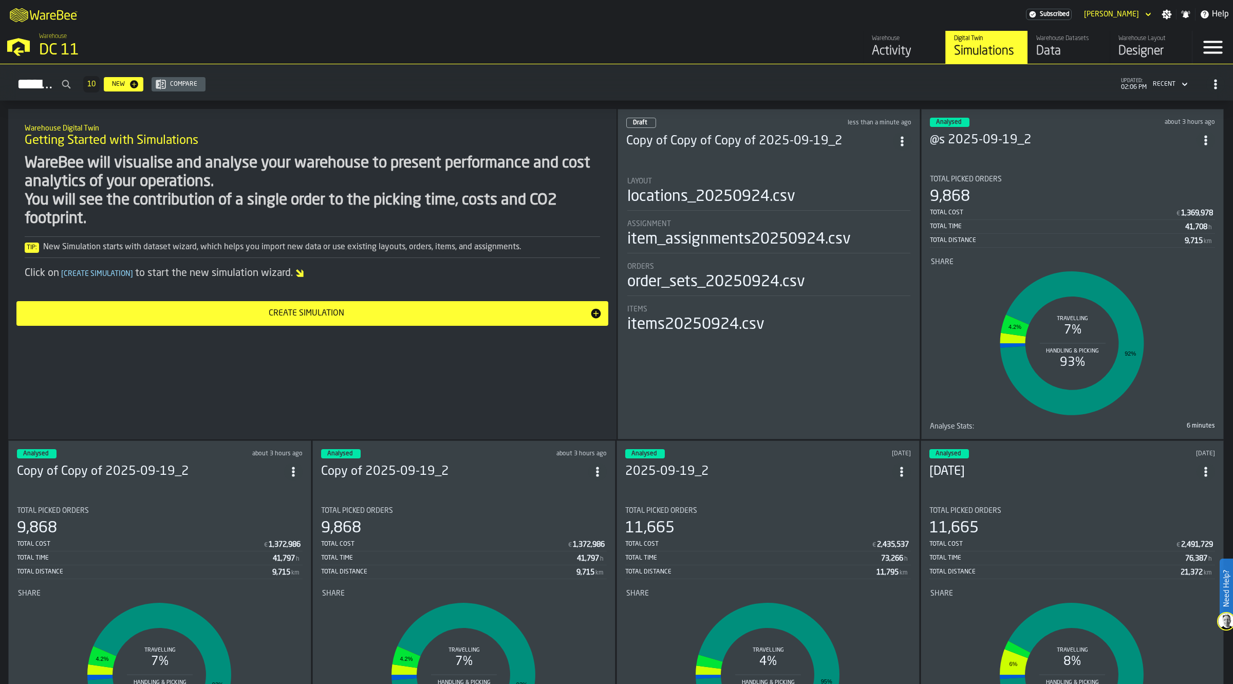
click at [905, 144] on span "ItemListCard-DashboardItemContainer" at bounding box center [902, 141] width 18 height 18
click at [888, 162] on div "Open" at bounding box center [880, 160] width 53 height 12
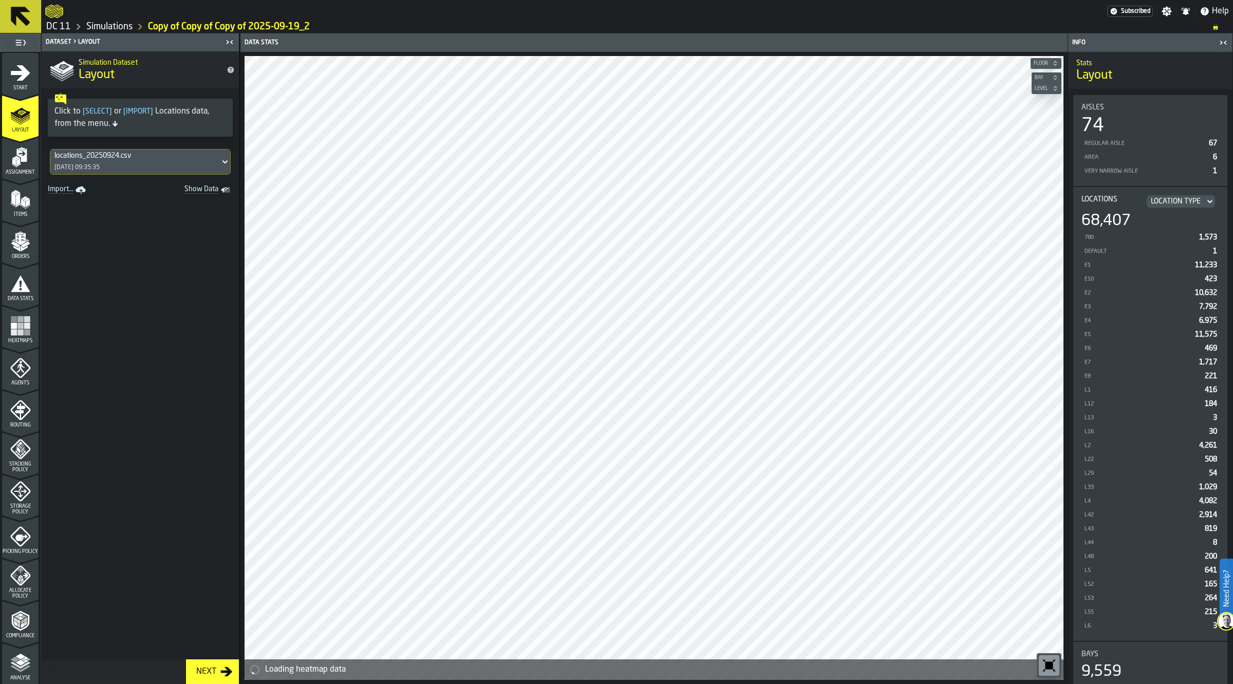
click at [27, 658] on polyline "menu Analyse" at bounding box center [28, 659] width 5 height 3
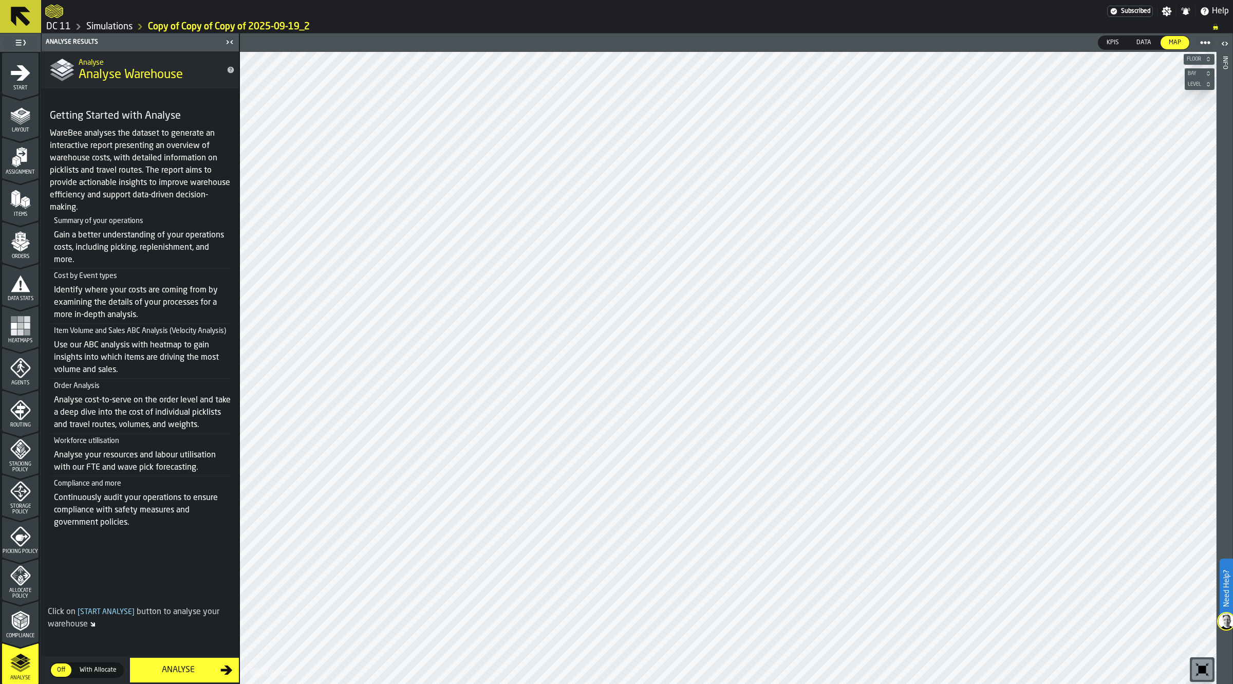
click at [185, 666] on div "Analyse" at bounding box center [178, 670] width 84 height 12
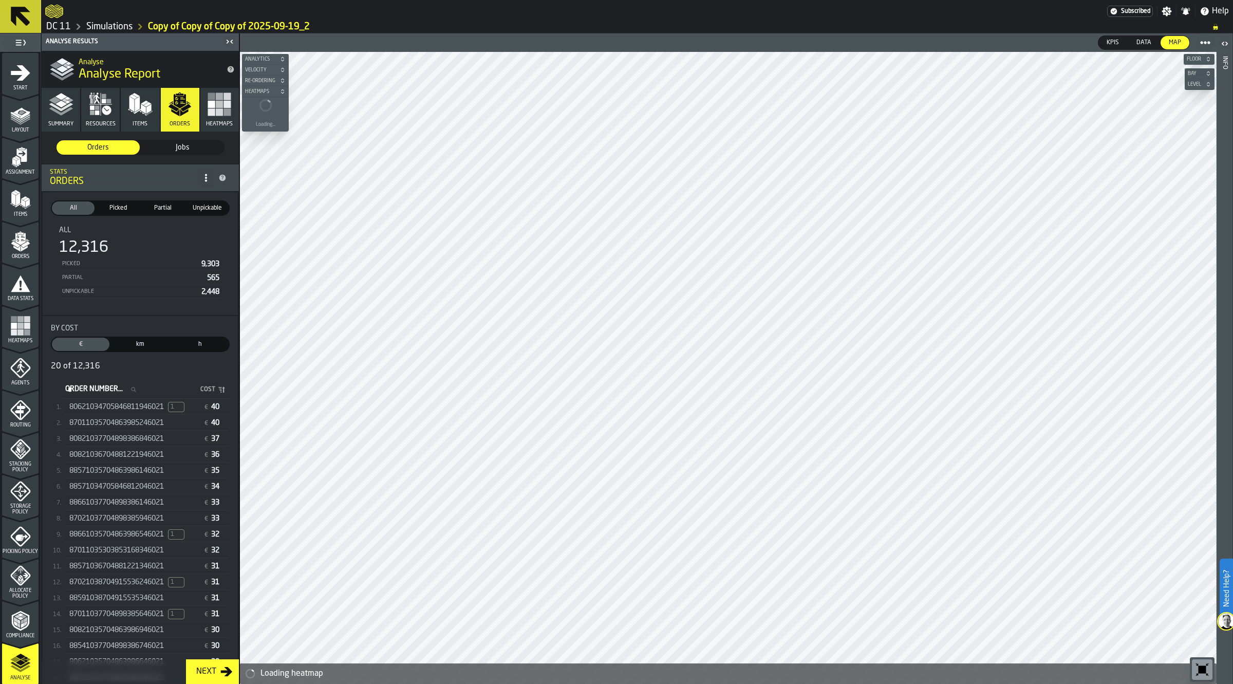
click at [123, 409] on span "80621034705846811946021" at bounding box center [116, 407] width 95 height 8
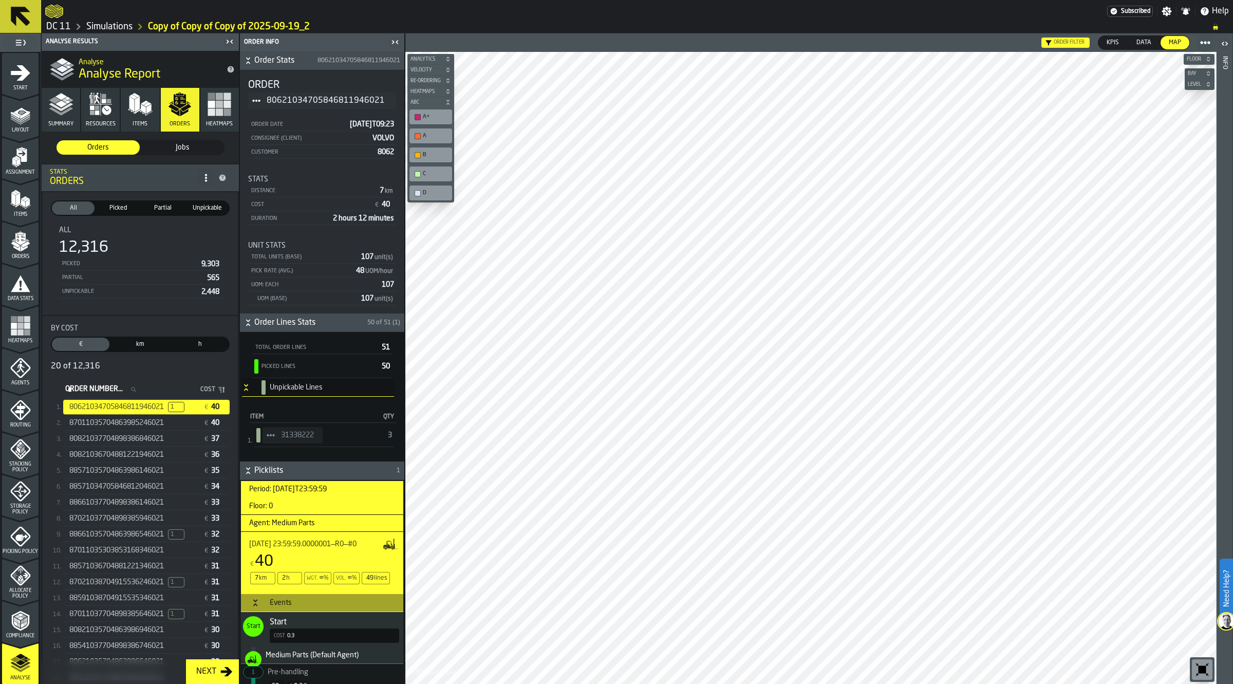
click at [103, 23] on link "Simulations" at bounding box center [109, 26] width 46 height 11
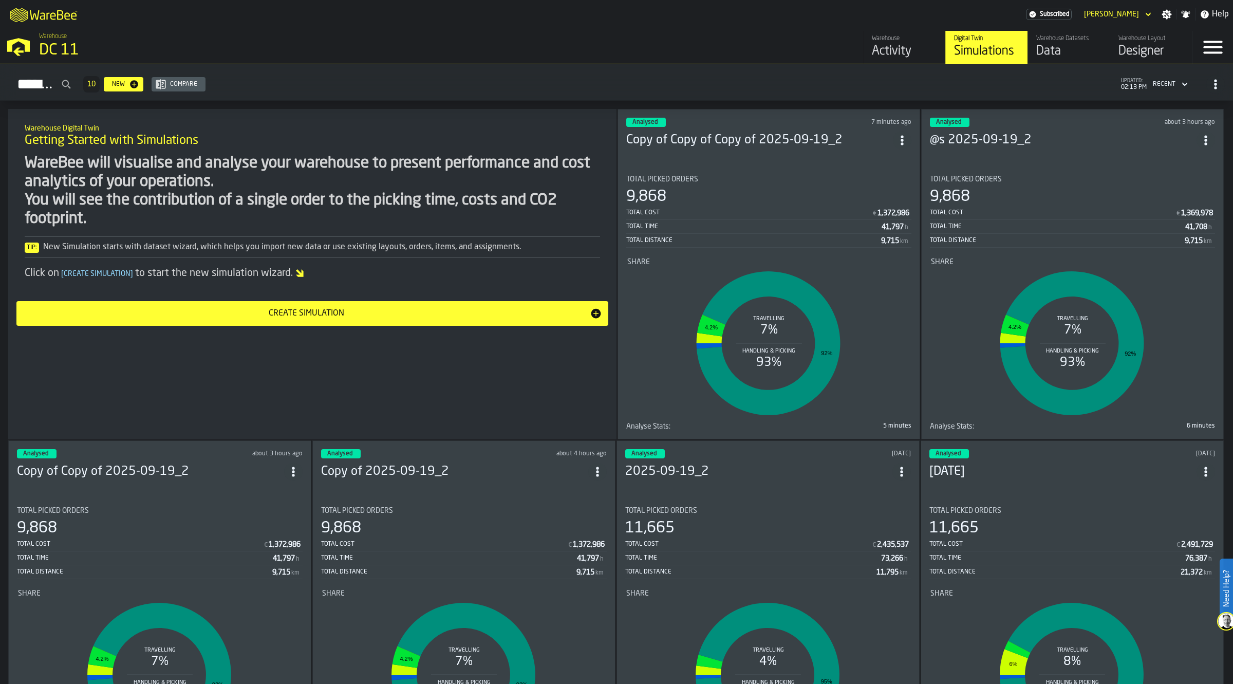
click at [900, 138] on icon "ItemListCard-DashboardItemContainer" at bounding box center [902, 140] width 10 height 10
click at [876, 185] on div "Delete" at bounding box center [880, 183] width 53 height 12
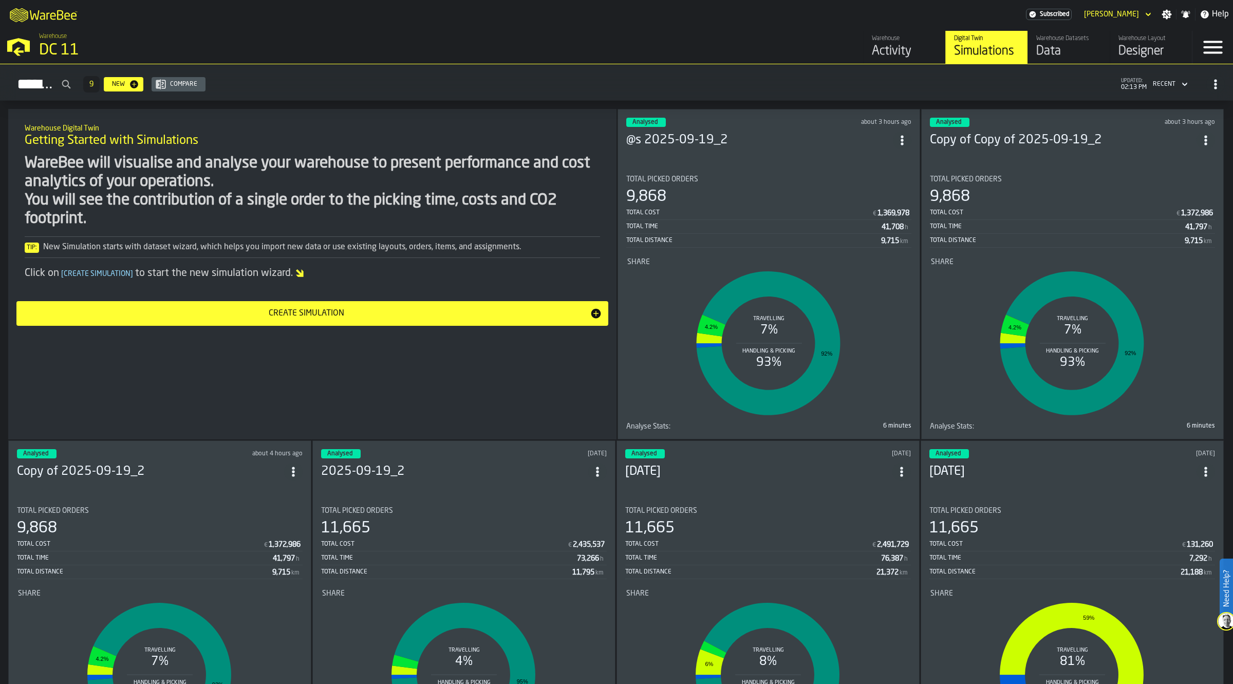
click at [1148, 45] on div "Designer" at bounding box center [1151, 51] width 65 height 16
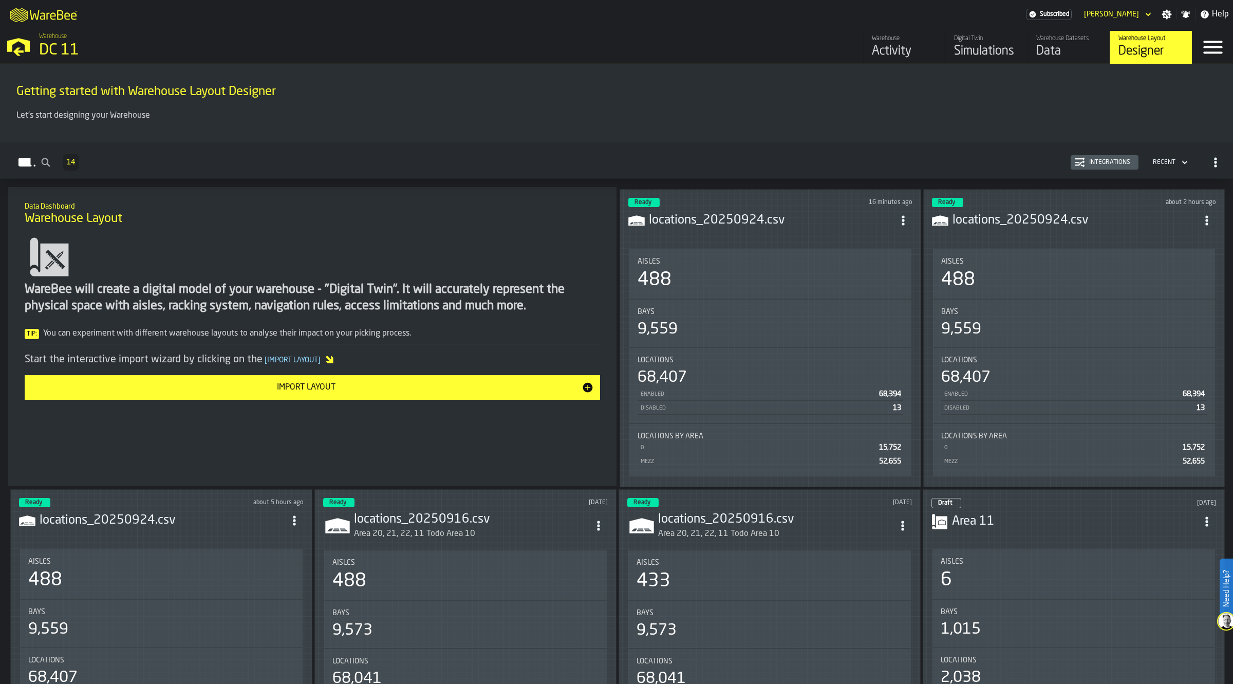
click at [899, 217] on span "ItemListCard-DashboardItemContainer" at bounding box center [903, 220] width 18 height 18
click at [875, 235] on div "Open" at bounding box center [879, 239] width 57 height 12
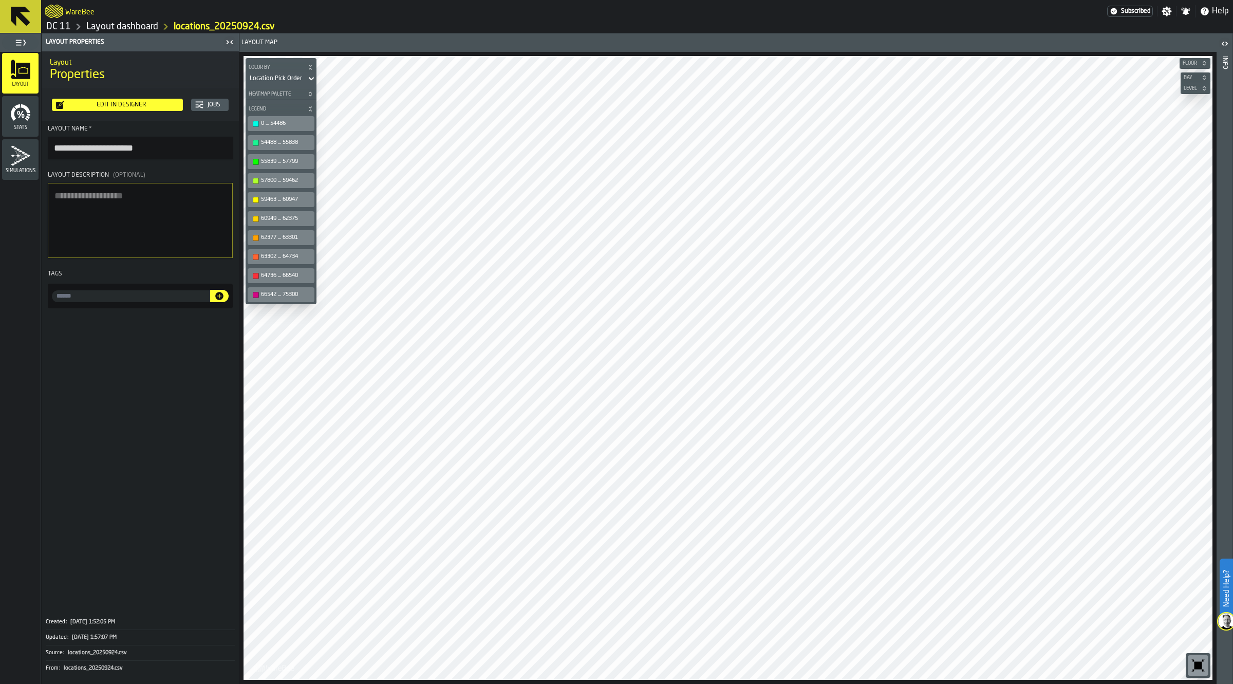
click at [141, 149] on input "**********" at bounding box center [140, 148] width 185 height 23
type input "**********"
click at [122, 26] on link "Layout dashboard" at bounding box center [122, 26] width 72 height 11
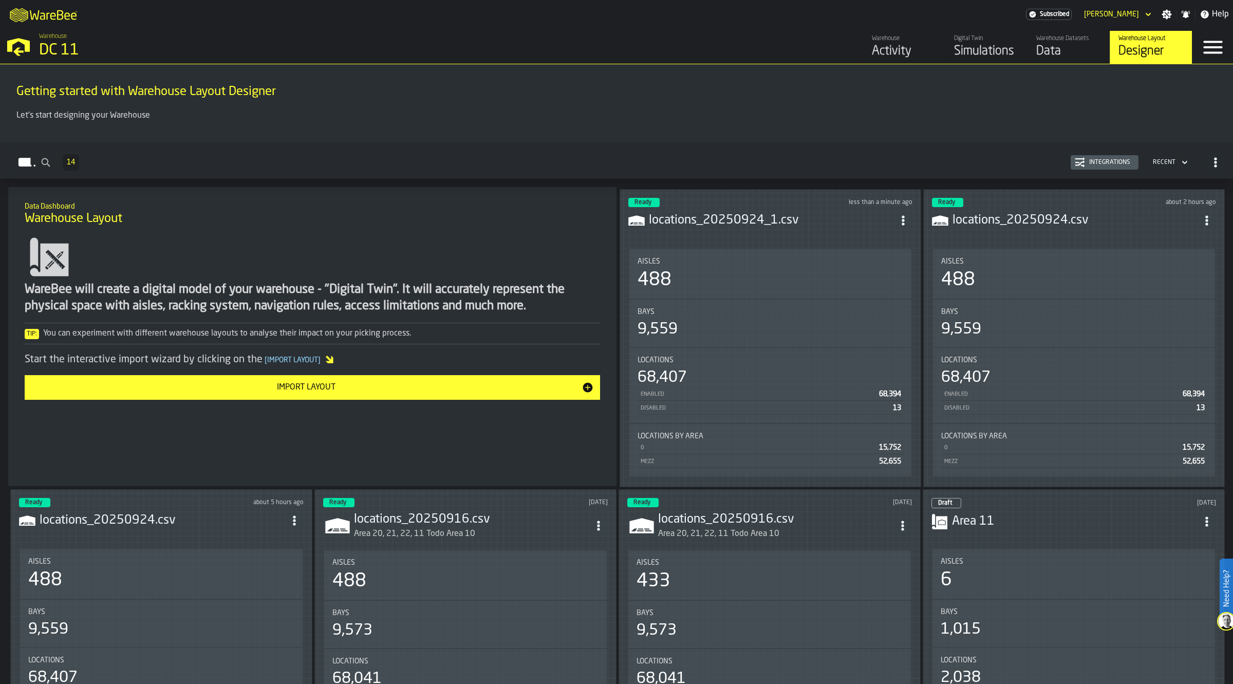
click at [1055, 44] on div "Data" at bounding box center [1068, 51] width 65 height 16
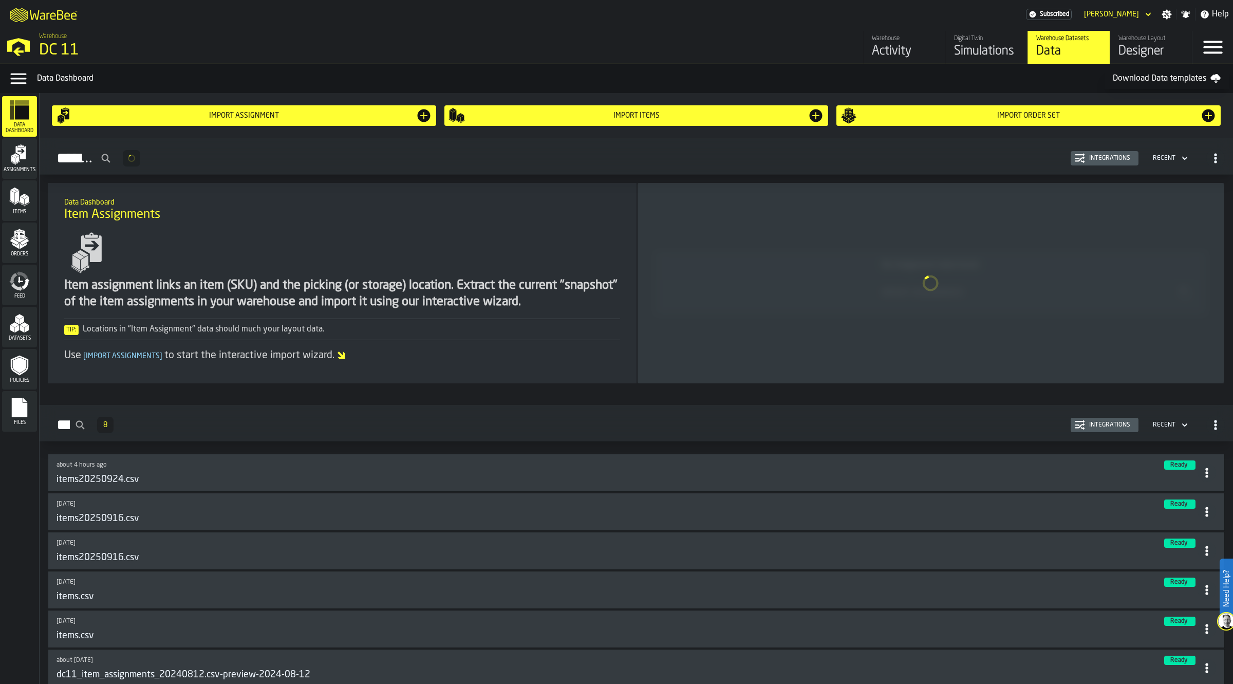
click at [985, 44] on div "Simulations" at bounding box center [986, 51] width 65 height 16
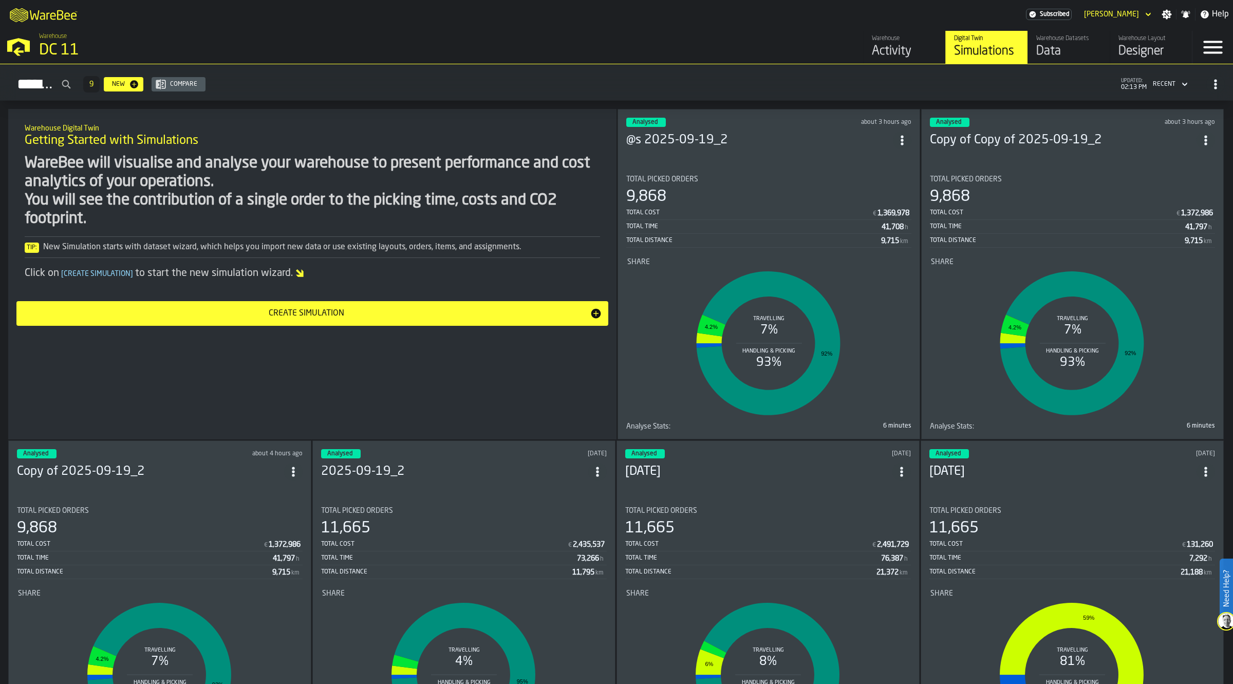
click at [1211, 137] on icon "ItemListCard-DashboardItemContainer" at bounding box center [1206, 140] width 10 height 10
click at [1178, 185] on div "Delete" at bounding box center [1183, 183] width 53 height 12
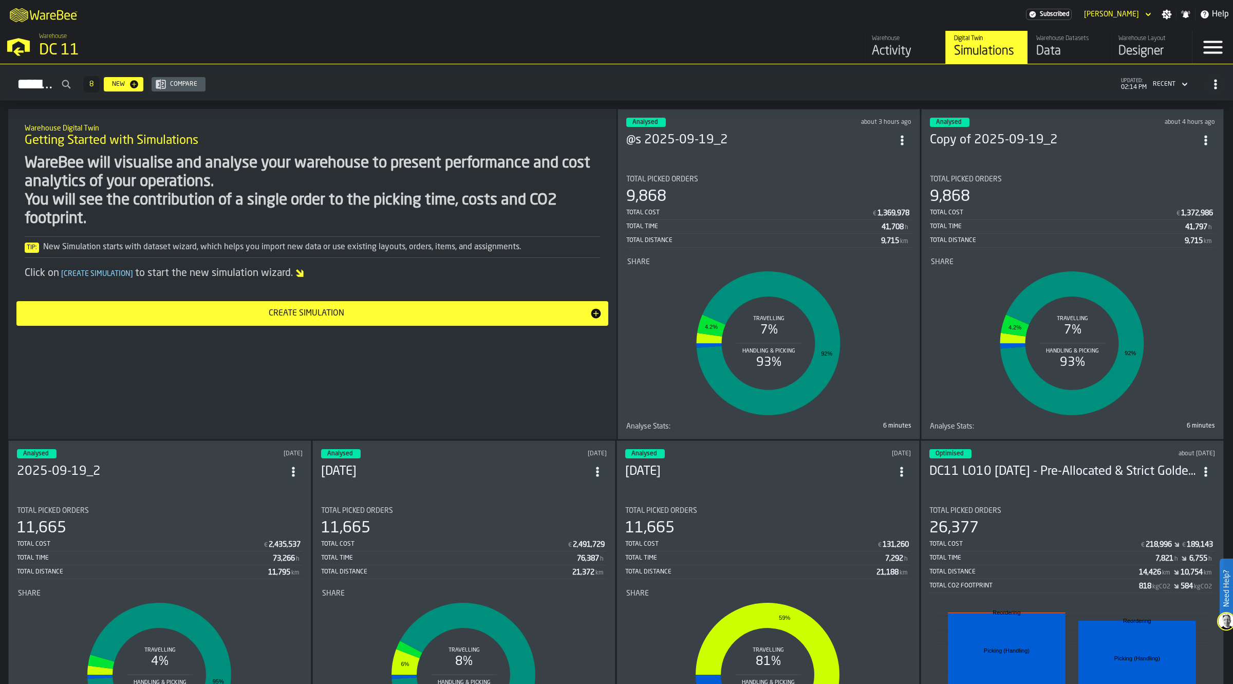
click at [1206, 142] on circle "ItemListCard-DashboardItemContainer" at bounding box center [1205, 143] width 3 height 3
click at [1170, 208] on div "Duplicate" at bounding box center [1183, 207] width 53 height 12
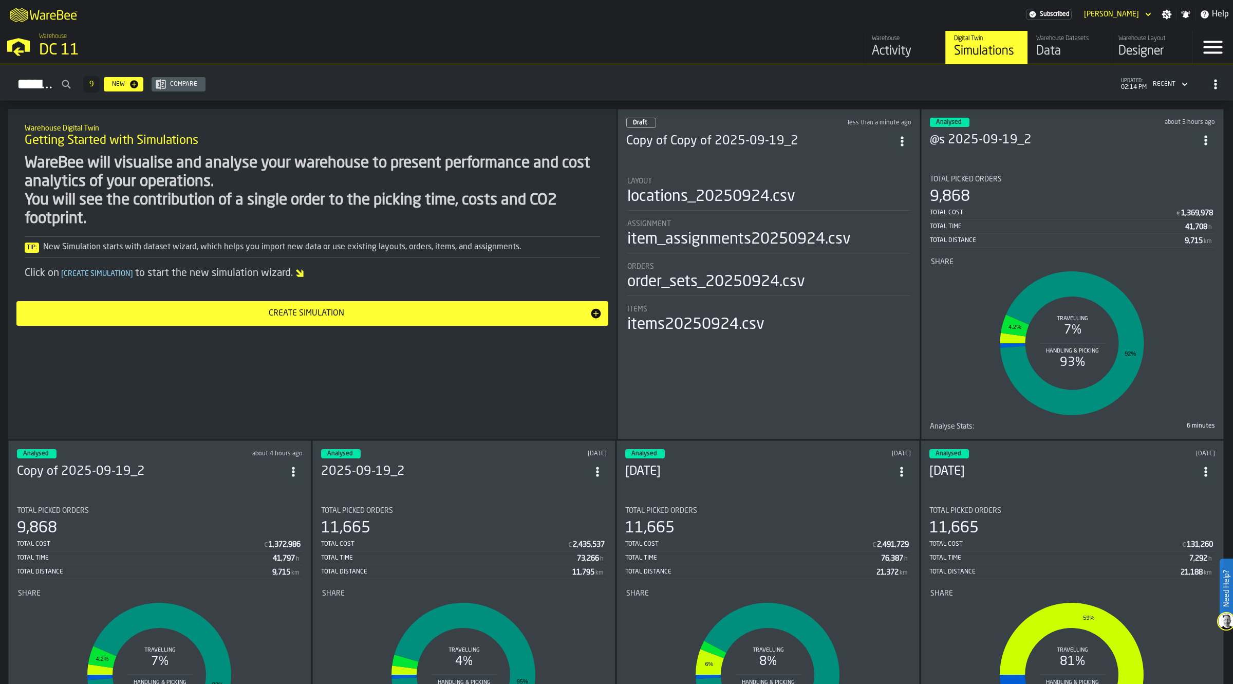
click at [911, 132] on div "ItemListCard-DashboardItemContainer" at bounding box center [902, 141] width 18 height 18
click at [877, 165] on div "Open" at bounding box center [880, 160] width 53 height 12
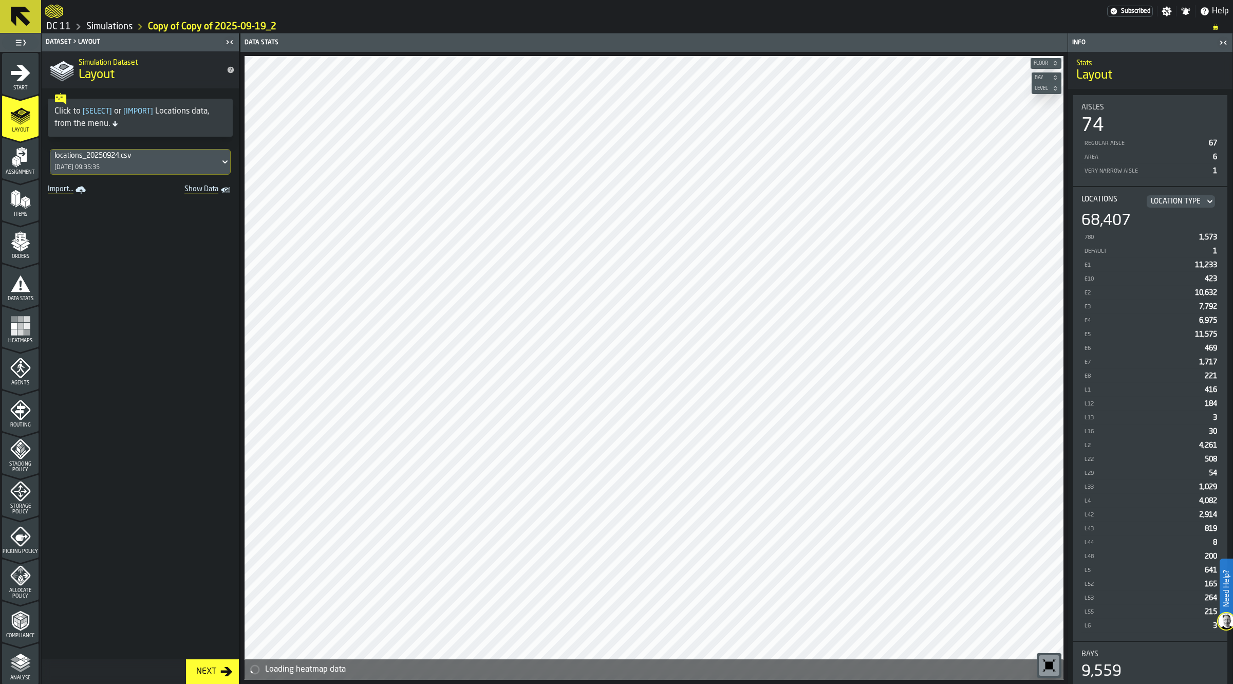
click at [175, 164] on div "locations_20250924.csv [DATE] 09:35:35" at bounding box center [135, 162] width 170 height 25
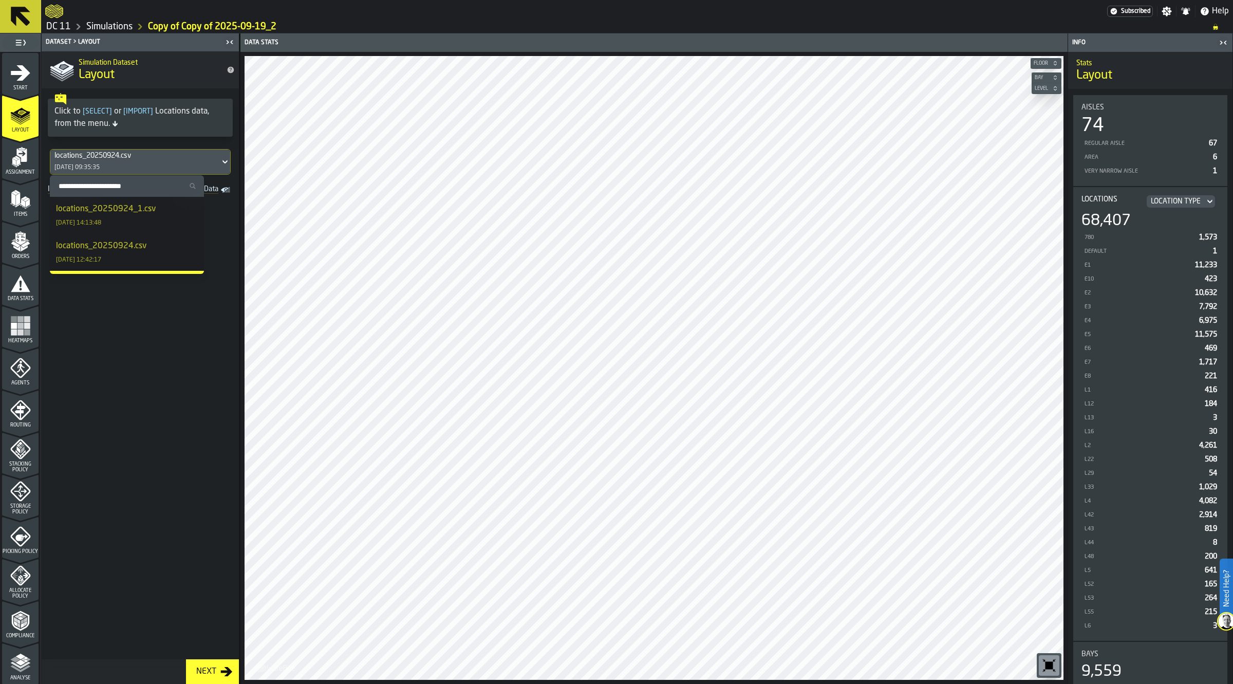
click at [157, 211] on div "locations_20250924_1.csv [DATE] 14:13:48" at bounding box center [127, 215] width 142 height 25
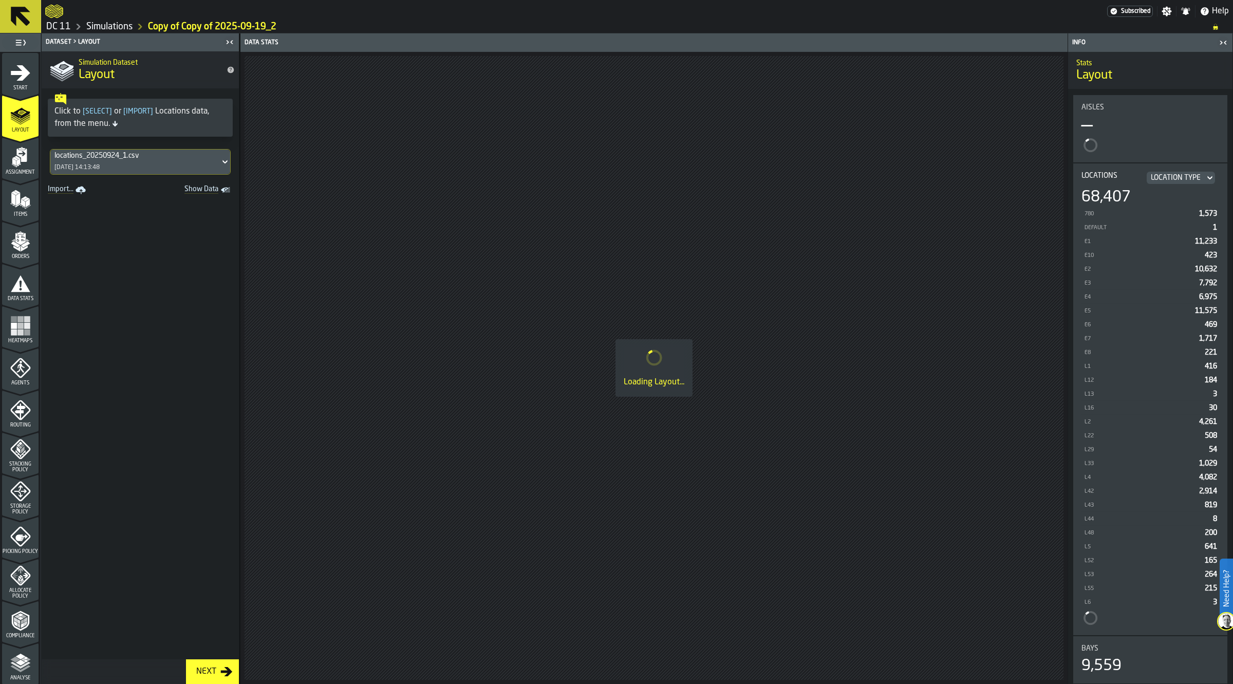
click at [21, 158] on icon "menu Assignment" at bounding box center [21, 154] width 10 height 13
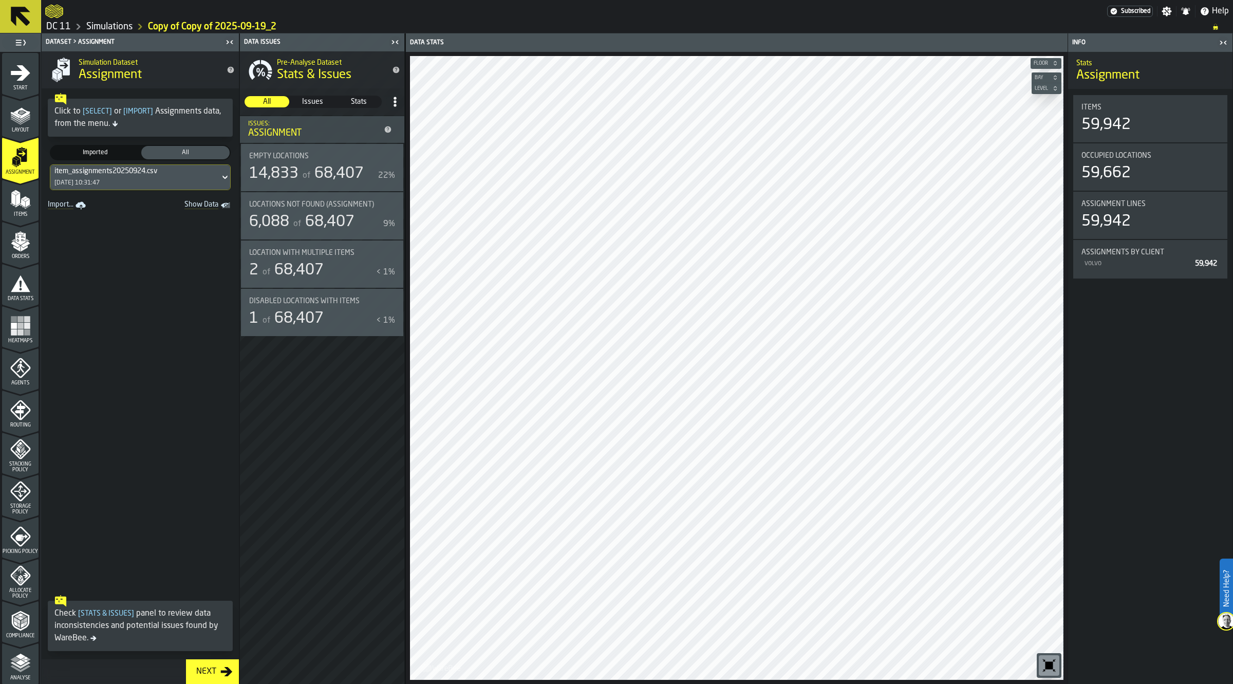
click at [29, 209] on icon "menu Items" at bounding box center [20, 199] width 21 height 21
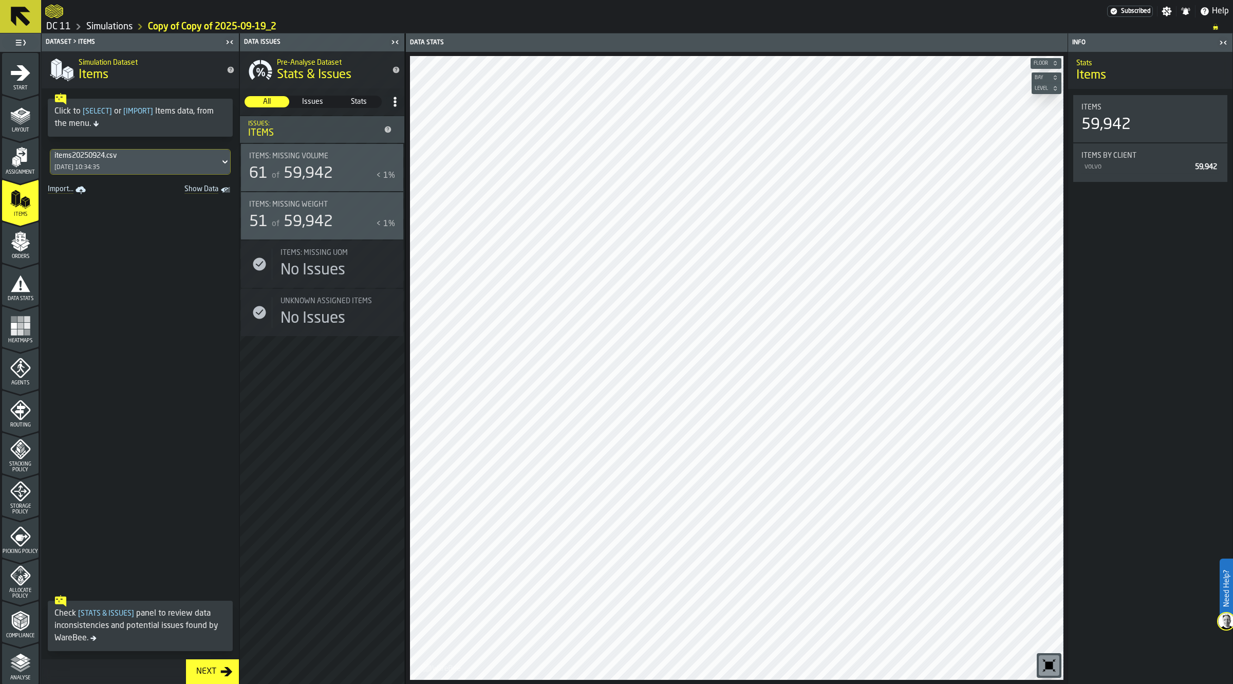
click at [24, 658] on polyline "menu Analyse" at bounding box center [25, 657] width 5 height 3
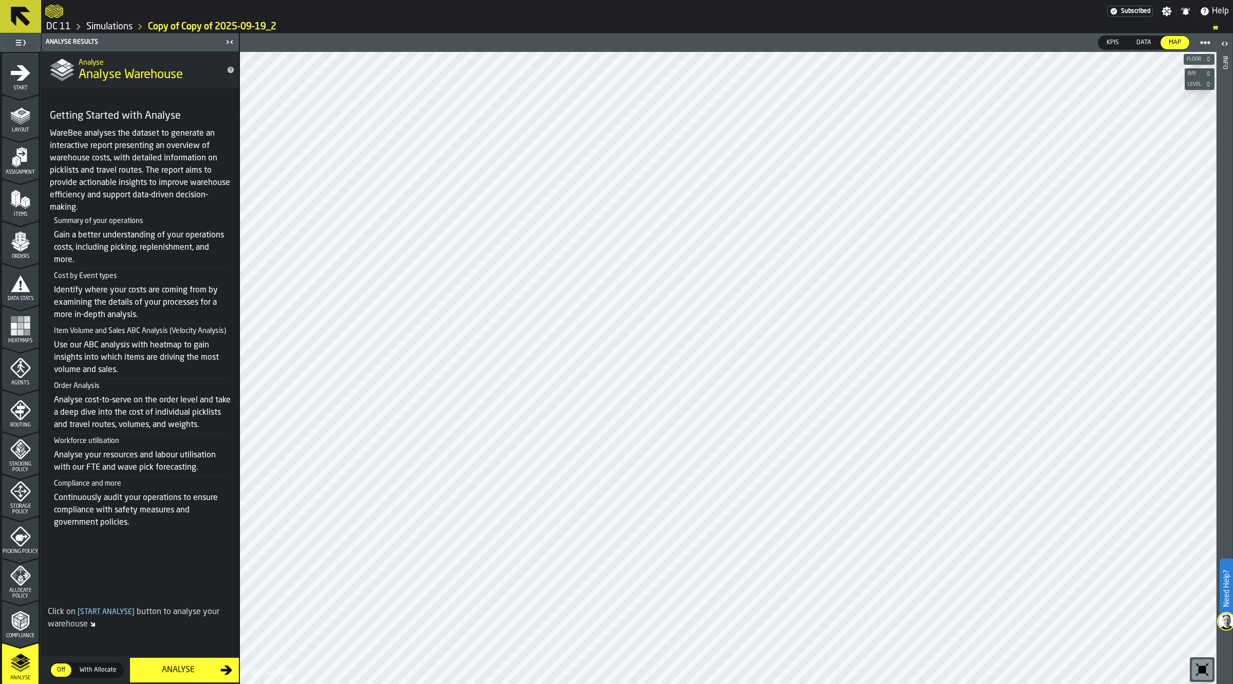
click at [200, 671] on div "Analyse" at bounding box center [178, 670] width 84 height 12
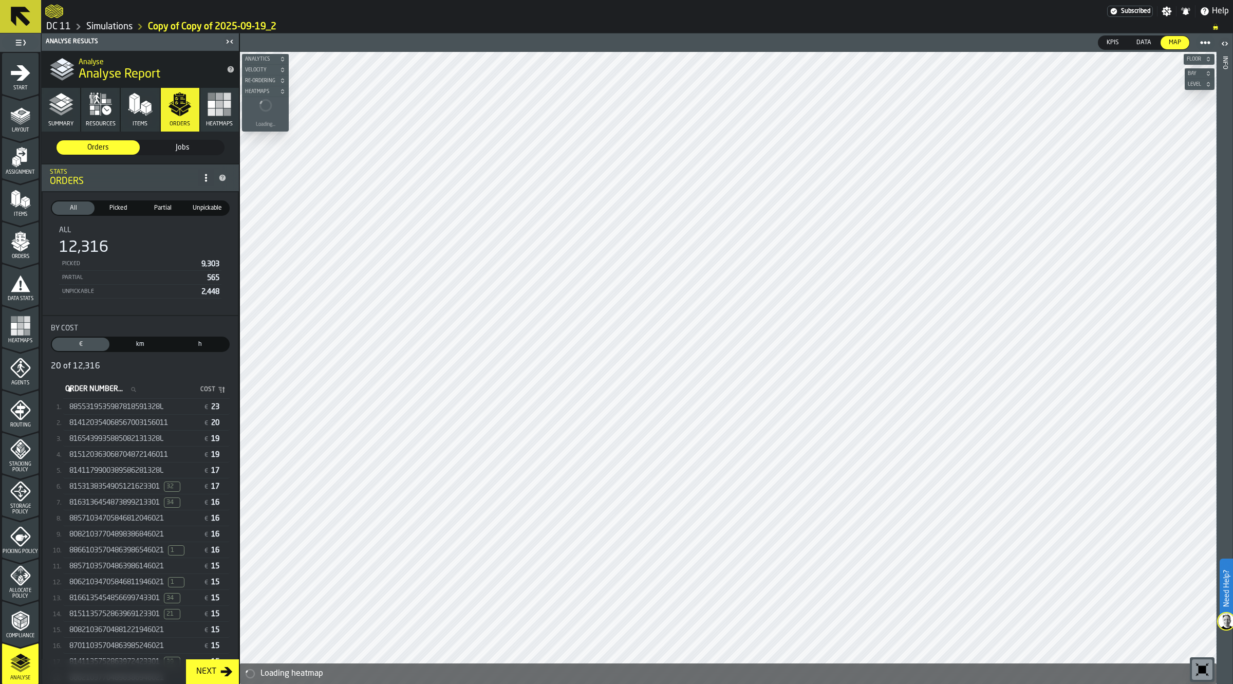
click at [110, 409] on span "8855319535987818591328L" at bounding box center [116, 407] width 94 height 8
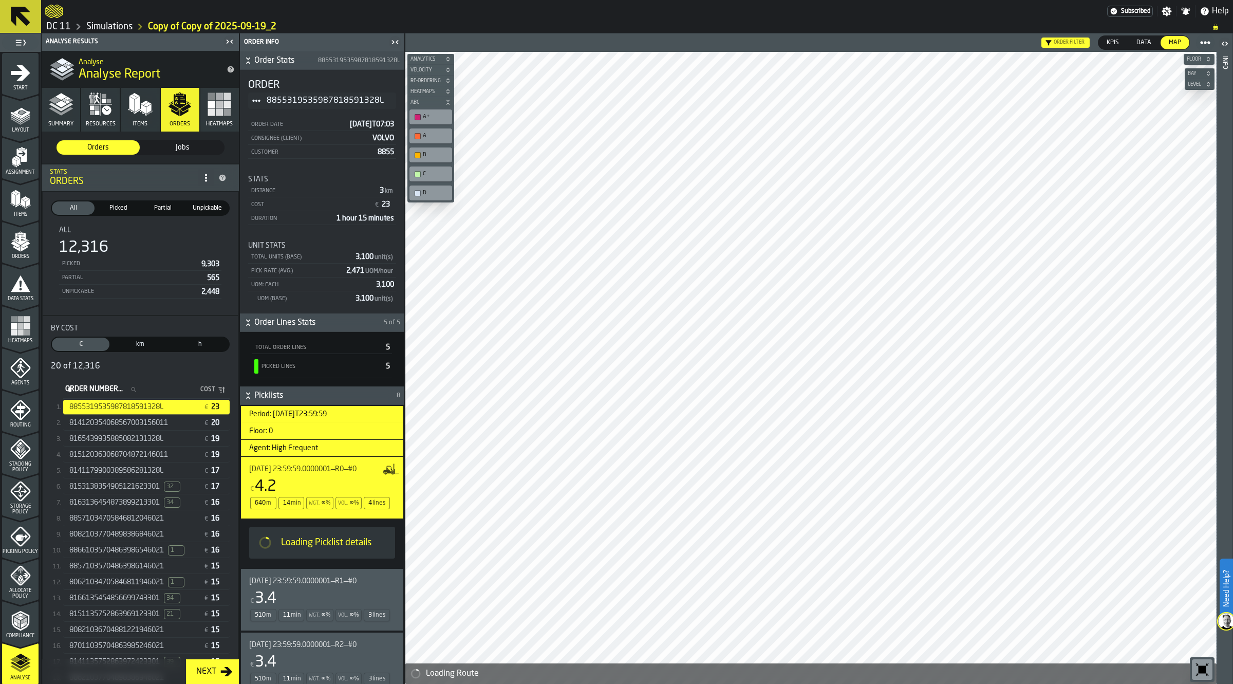
click at [306, 395] on span "Picklists" at bounding box center [324, 395] width 140 height 12
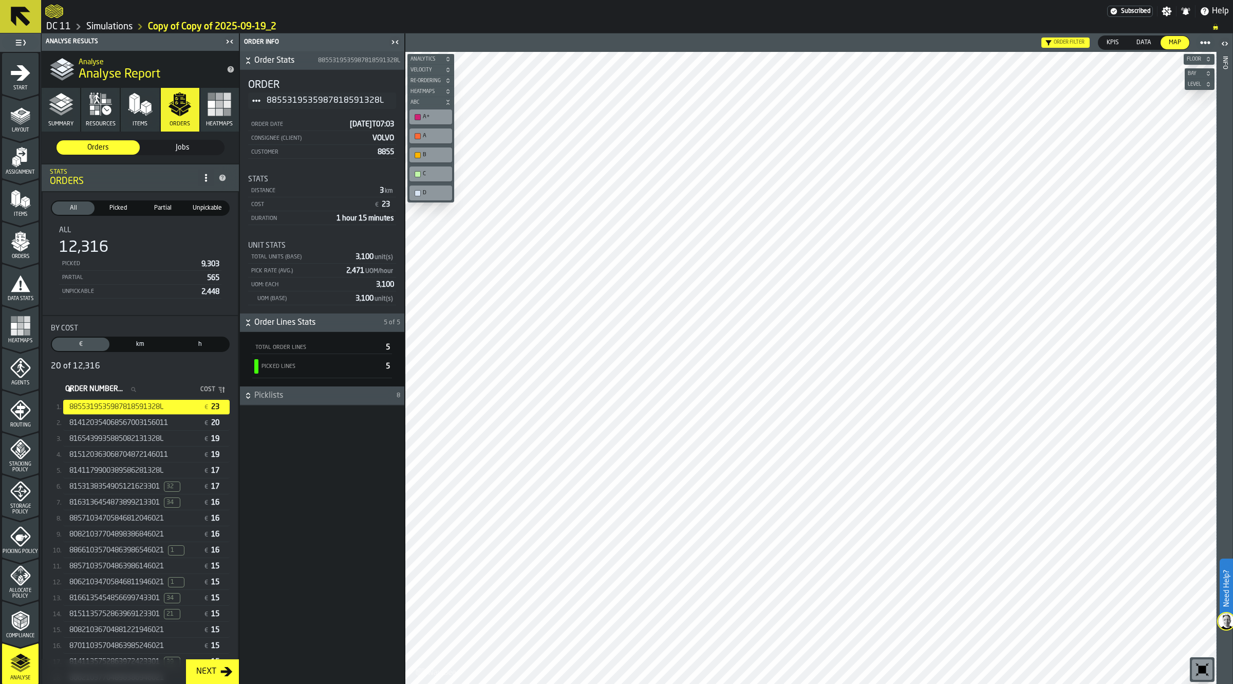
click at [199, 424] on div "€ 20" at bounding box center [213, 423] width 28 height 10
click at [26, 370] on icon "menu Agents" at bounding box center [20, 368] width 20 height 20
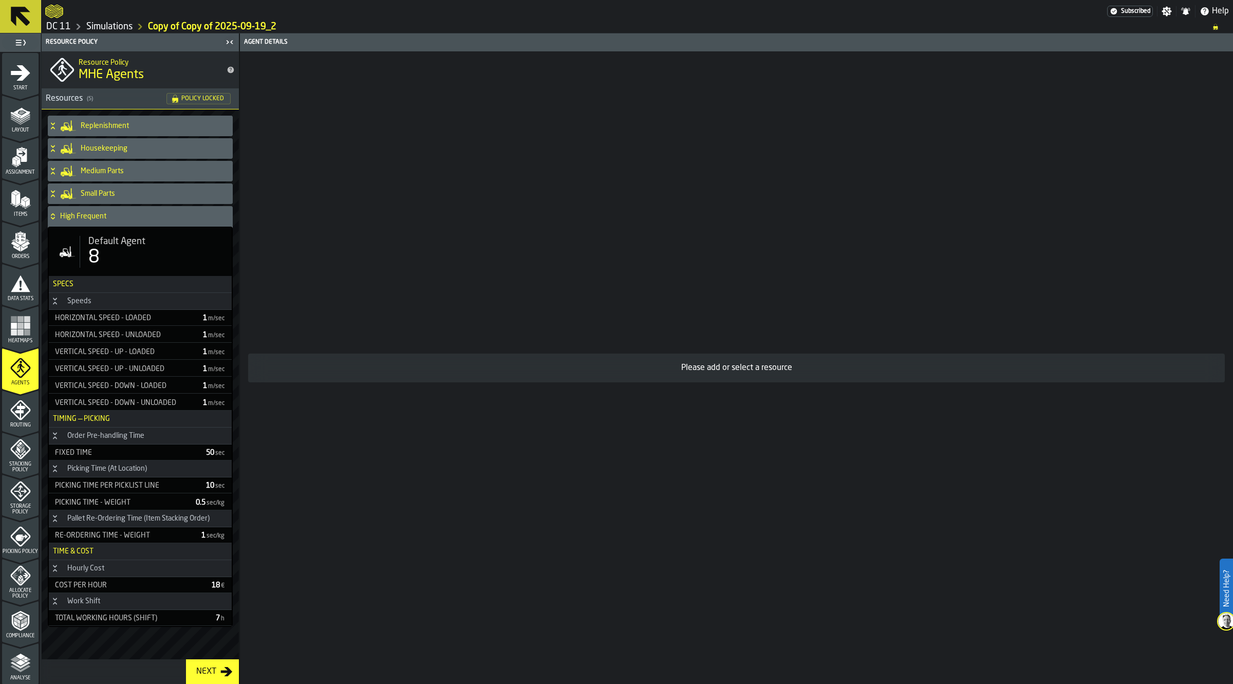
click at [88, 216] on h4 "High Frequent" at bounding box center [144, 216] width 169 height 8
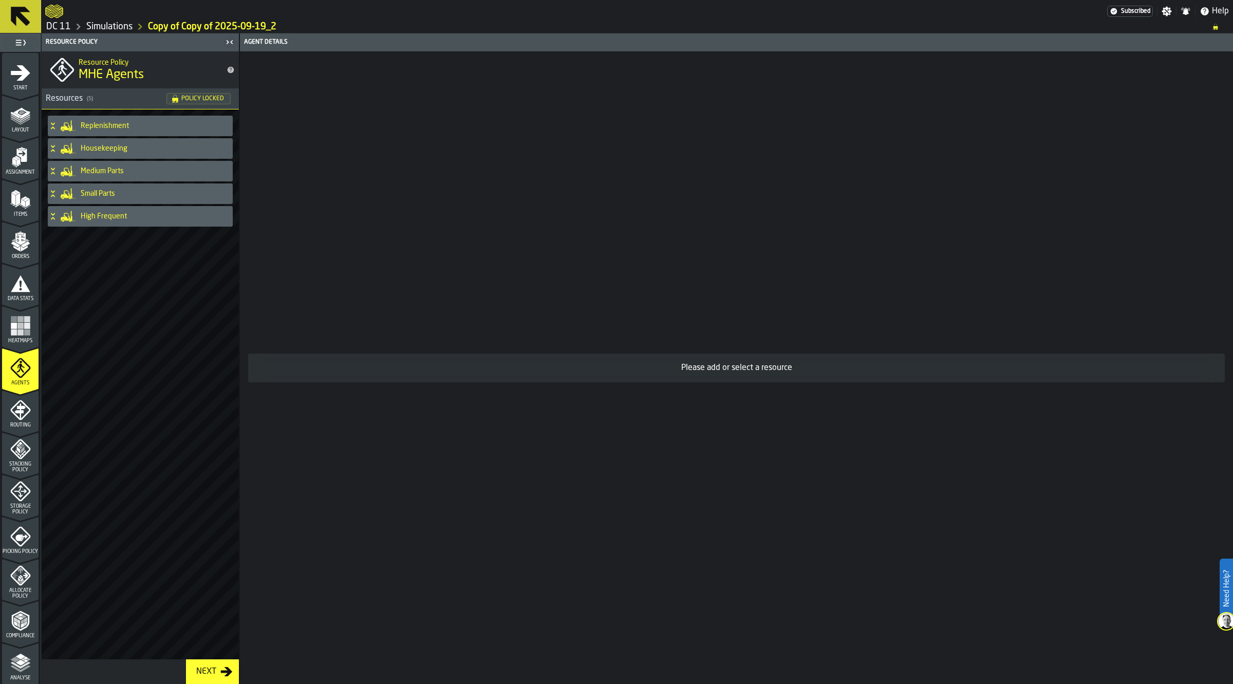
click at [109, 173] on h4 "Medium Parts" at bounding box center [155, 171] width 148 height 8
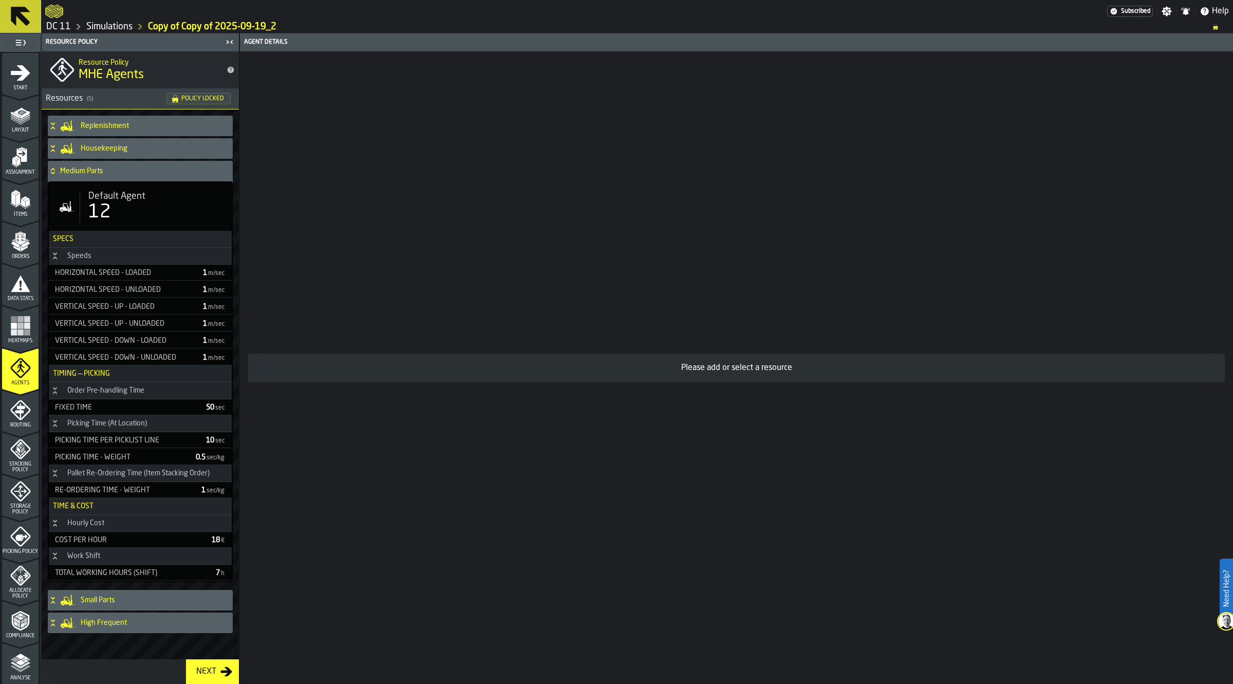
click at [21, 650] on div "Analyse" at bounding box center [20, 663] width 36 height 34
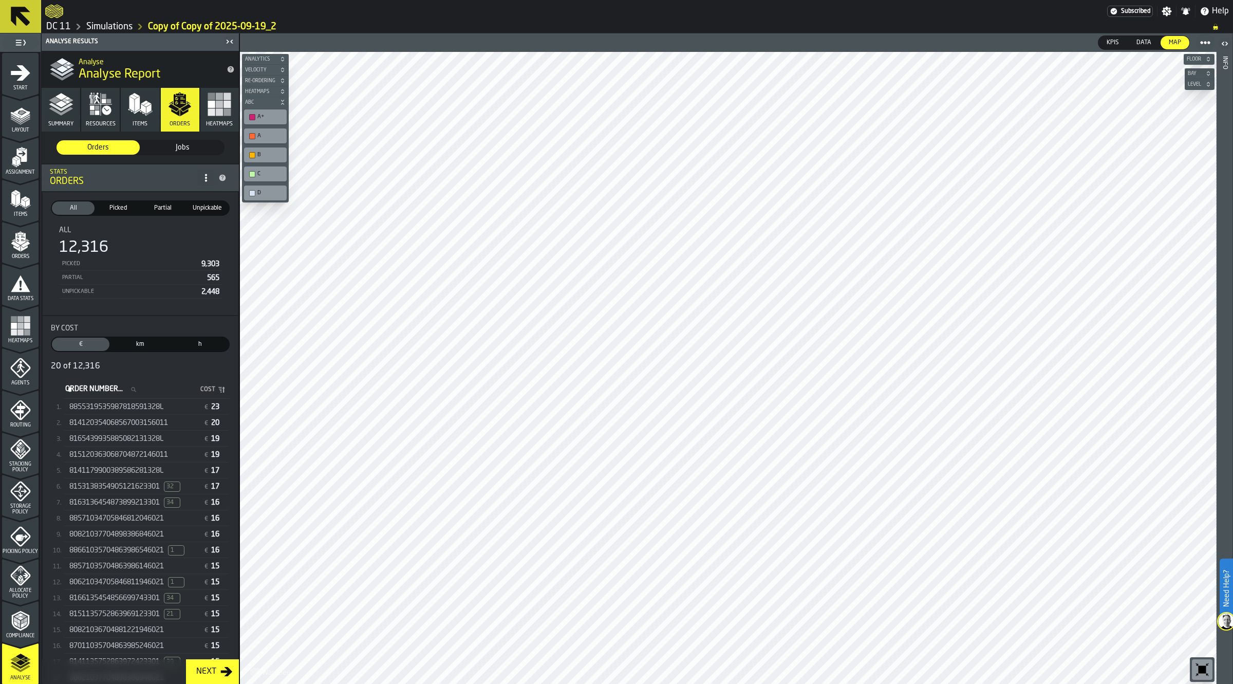
click at [157, 419] on span "814120354068567003156011" at bounding box center [118, 423] width 99 height 8
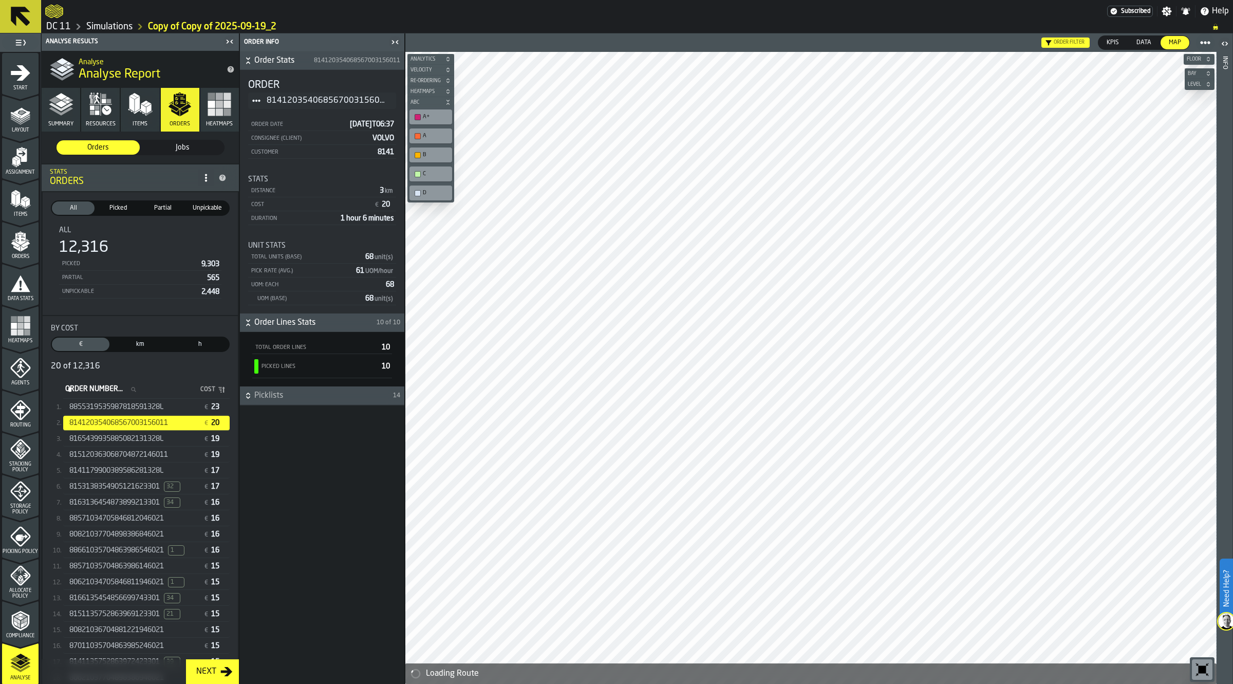
click at [304, 394] on span "Picklists" at bounding box center [322, 395] width 137 height 12
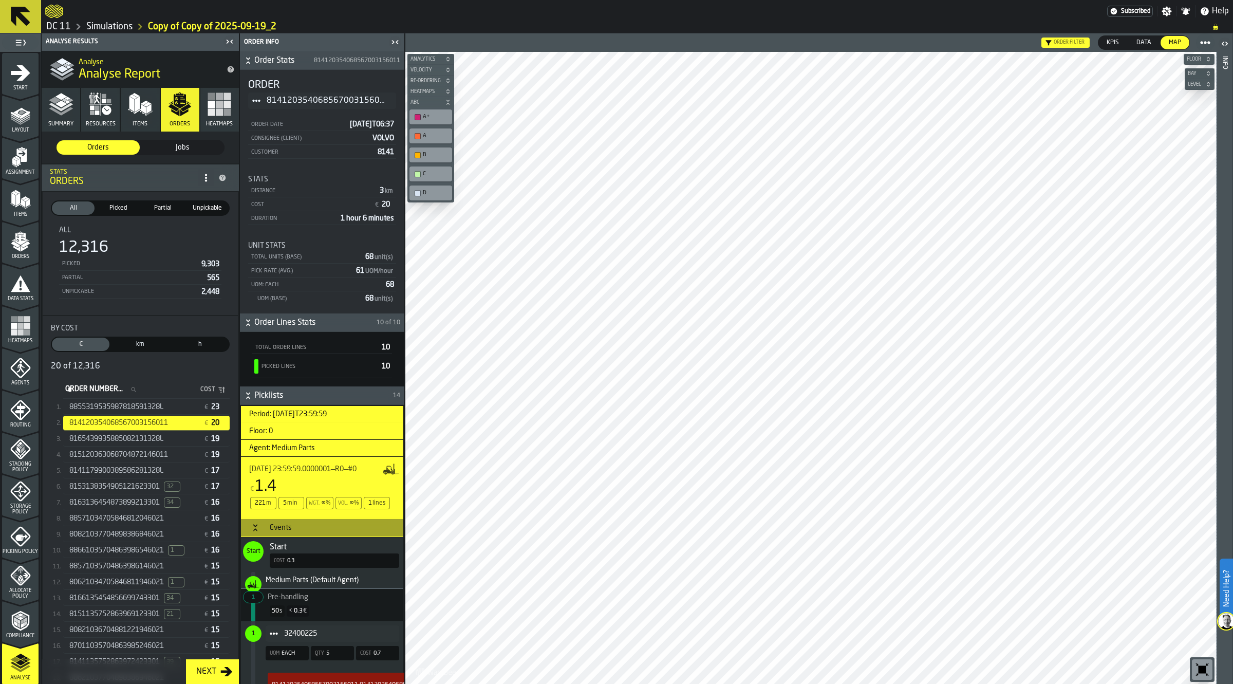
click at [325, 621] on div "50 s < 0.3 €" at bounding box center [322, 611] width 154 height 20
click at [345, 637] on span "32400225" at bounding box center [337, 633] width 107 height 8
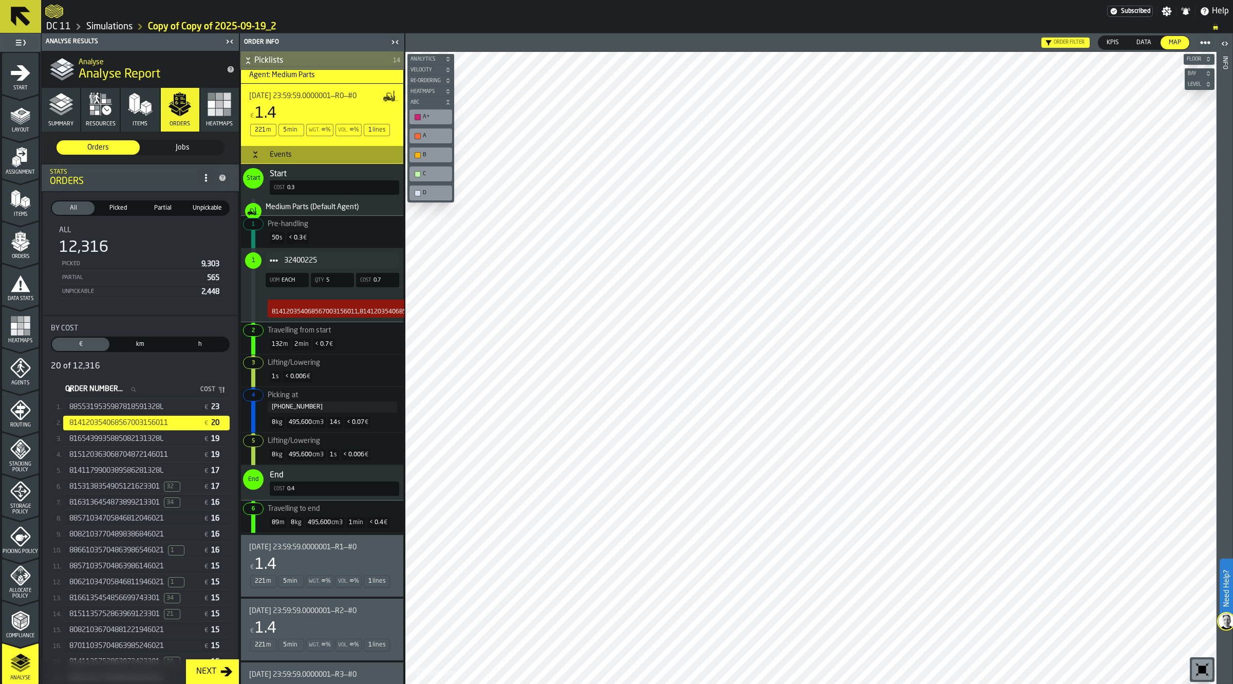
scroll to position [374, 0]
click at [363, 568] on div "€ 1.4" at bounding box center [320, 564] width 142 height 18
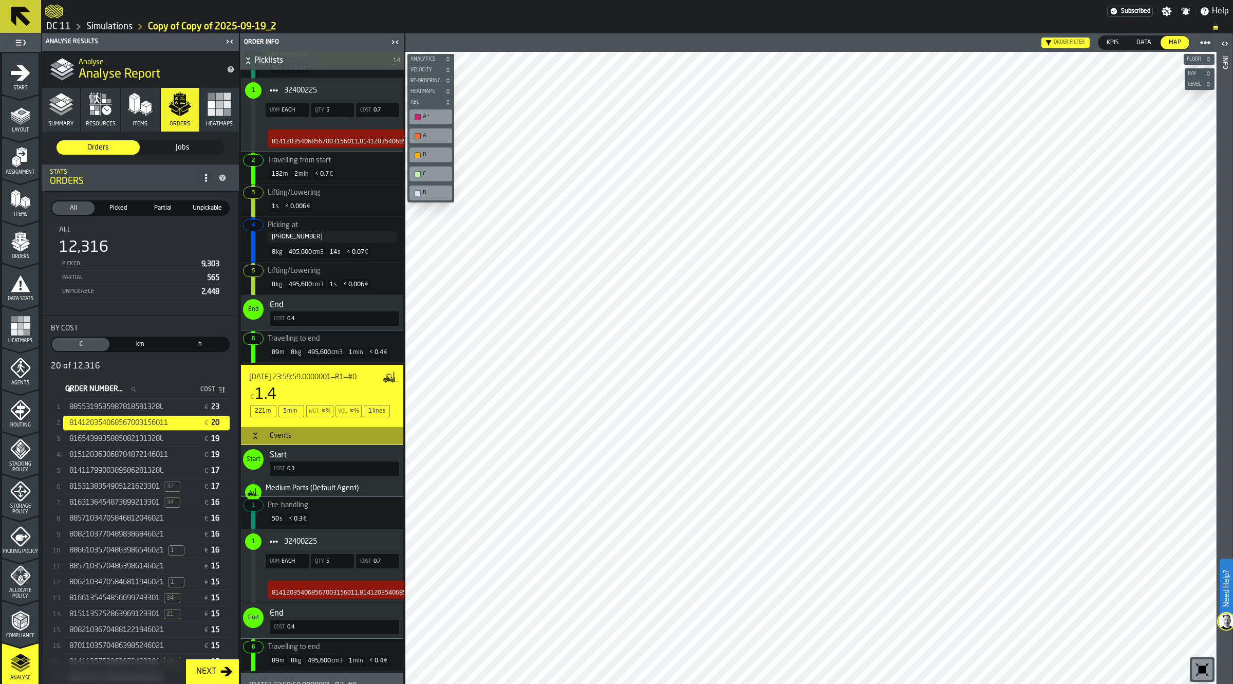
scroll to position [544, 0]
click at [113, 22] on link "Simulations" at bounding box center [109, 26] width 46 height 11
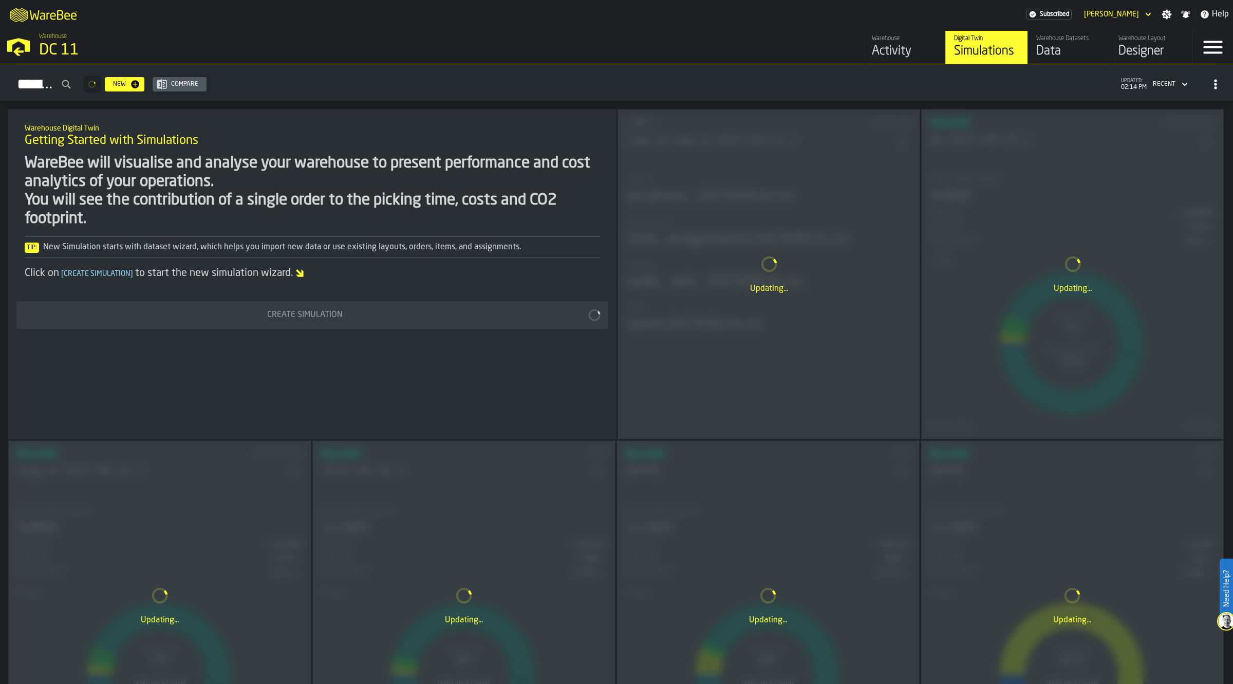
click at [1144, 60] on link "Warehouse Layout Designer" at bounding box center [1151, 47] width 82 height 33
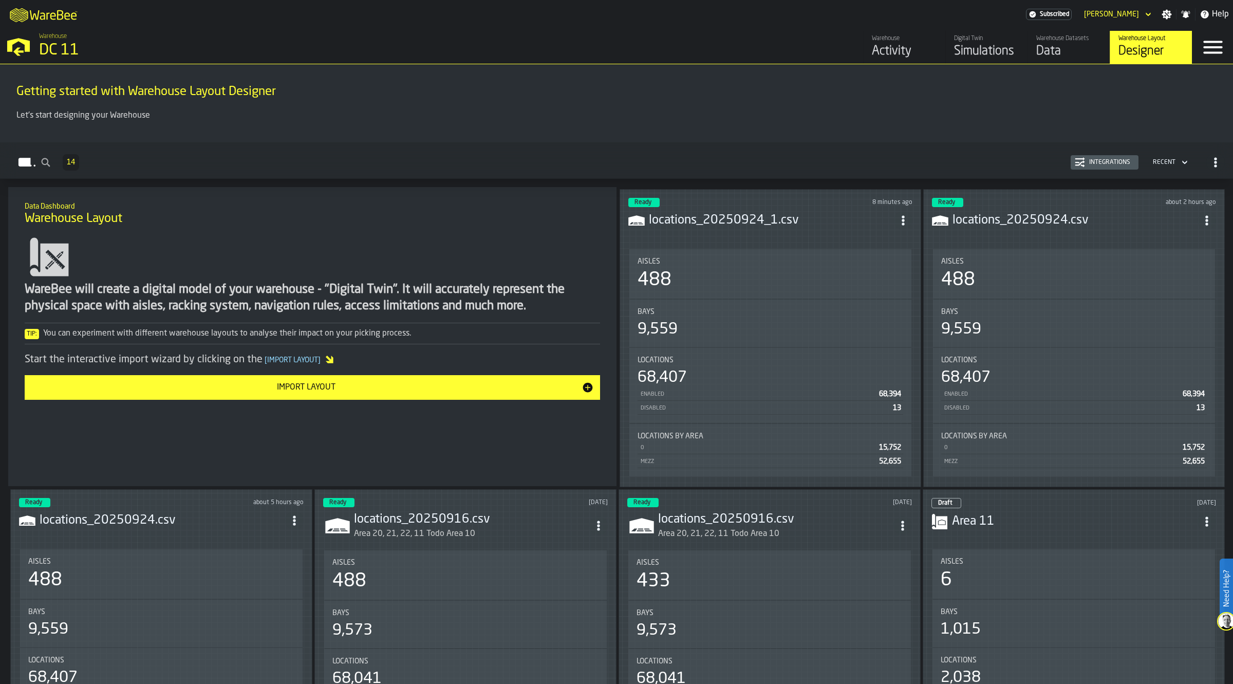
click at [771, 214] on h3 "locations_20250924_1.csv" at bounding box center [771, 220] width 245 height 16
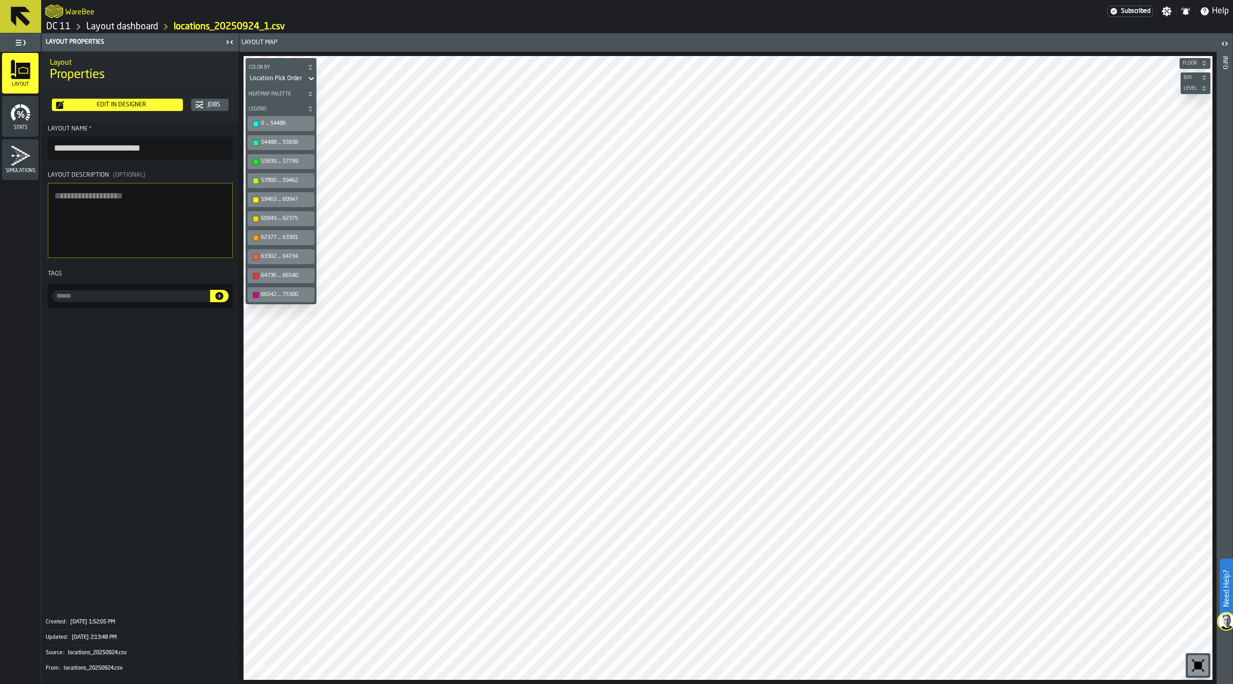
click at [271, 106] on span "Legend" at bounding box center [276, 109] width 59 height 6
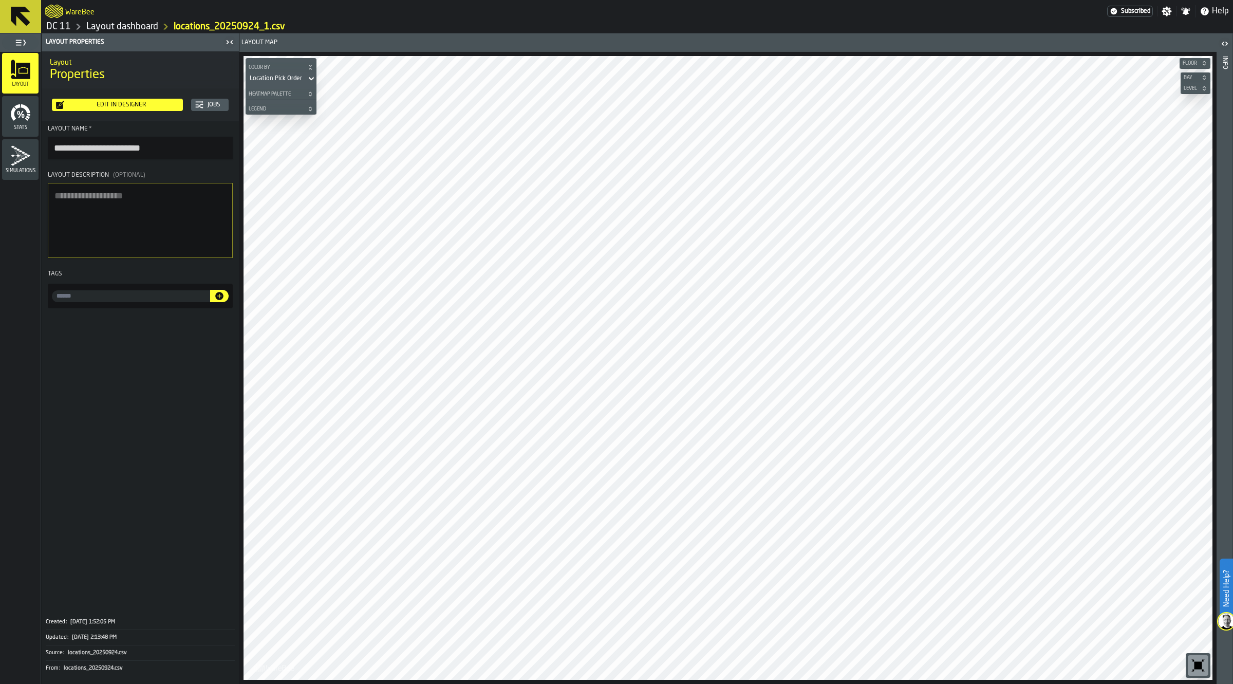
click at [1196, 667] on icon "button-toolbar-undefined" at bounding box center [1199, 666] width 8 height 8
click at [309, 68] on icon "button-" at bounding box center [310, 69] width 3 height 2
